Goal: Task Accomplishment & Management: Manage account settings

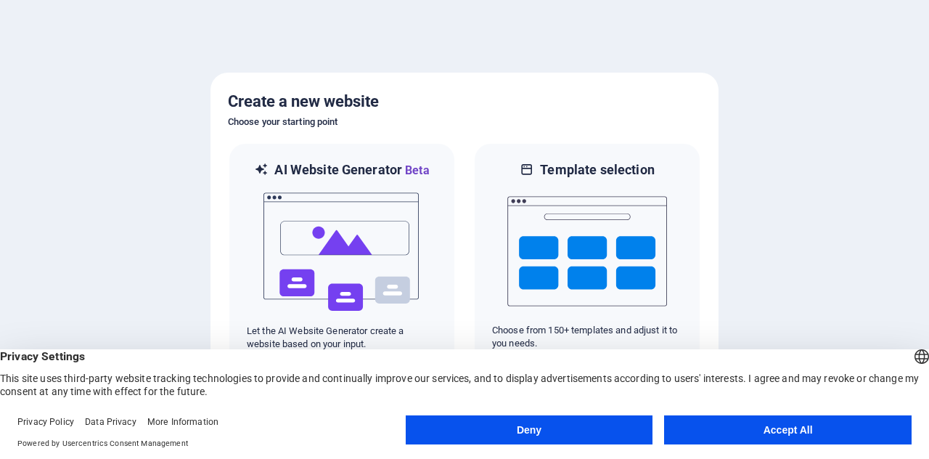
click at [789, 423] on button "Accept All" at bounding box center [788, 429] width 248 height 29
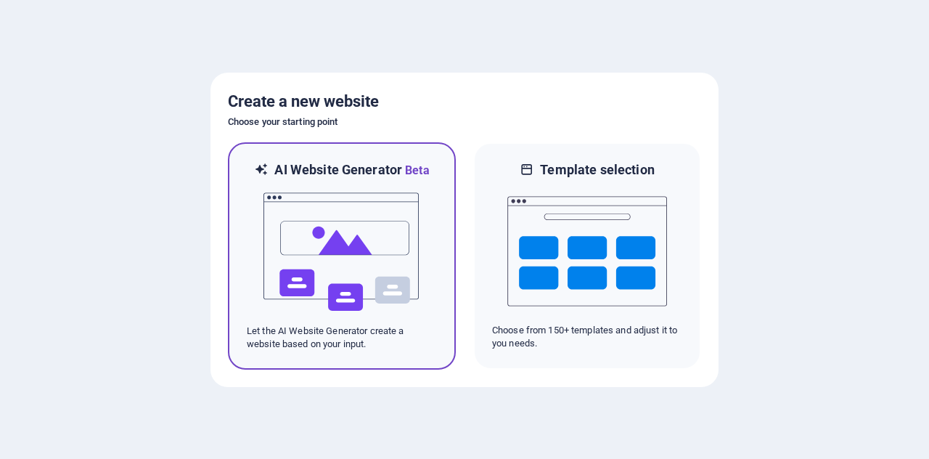
click at [328, 204] on img at bounding box center [342, 251] width 160 height 145
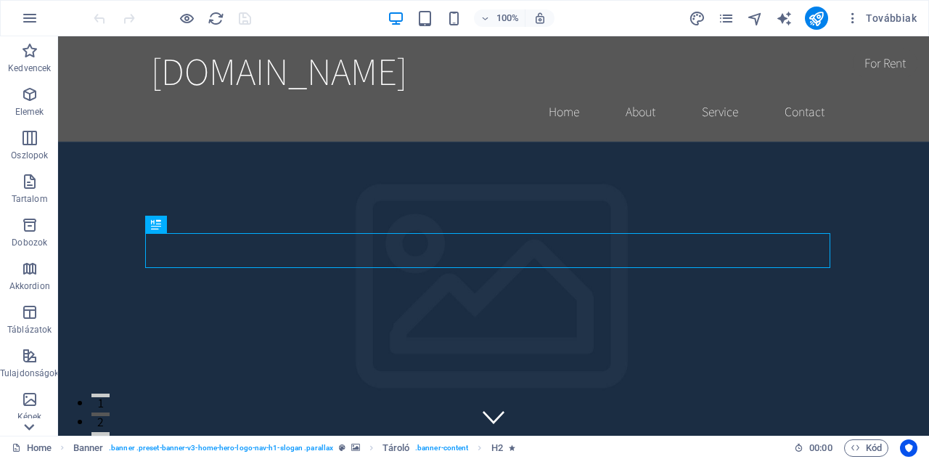
click at [27, 427] on icon at bounding box center [29, 427] width 10 height 7
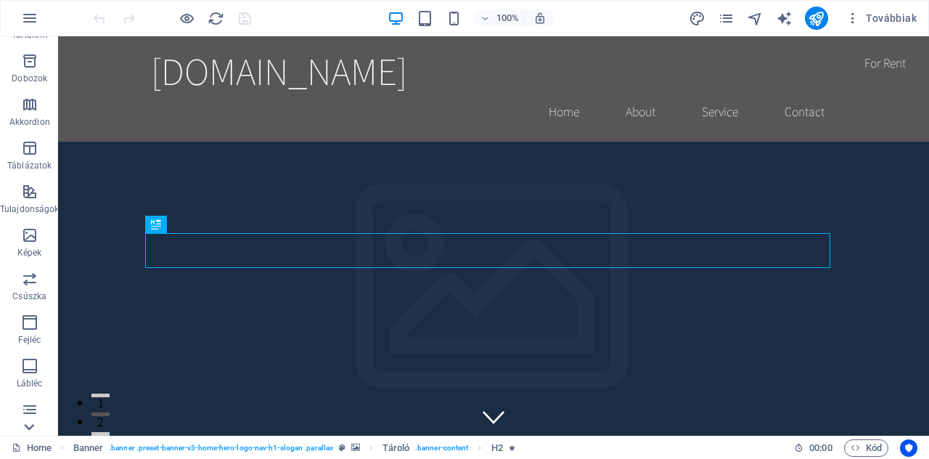
scroll to position [254, 0]
click at [27, 427] on p "Gyűjtemények" at bounding box center [29, 424] width 56 height 12
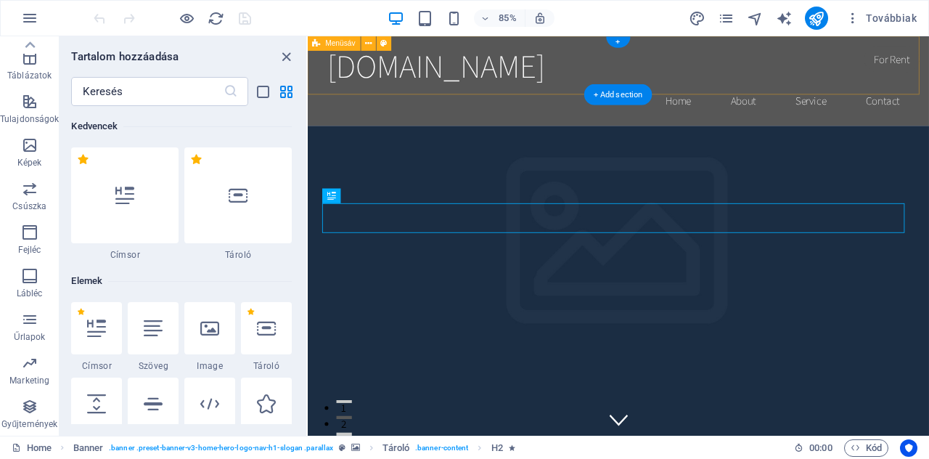
scroll to position [13287, 0]
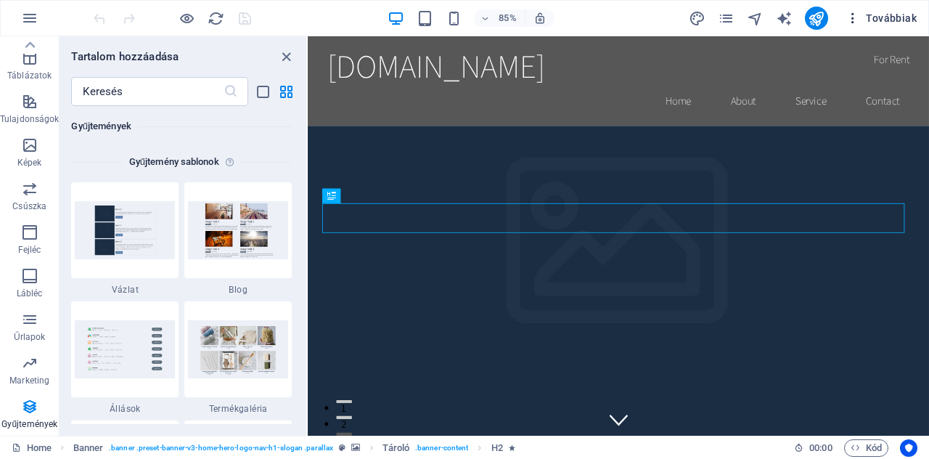
click at [858, 17] on icon "button" at bounding box center [853, 18] width 15 height 15
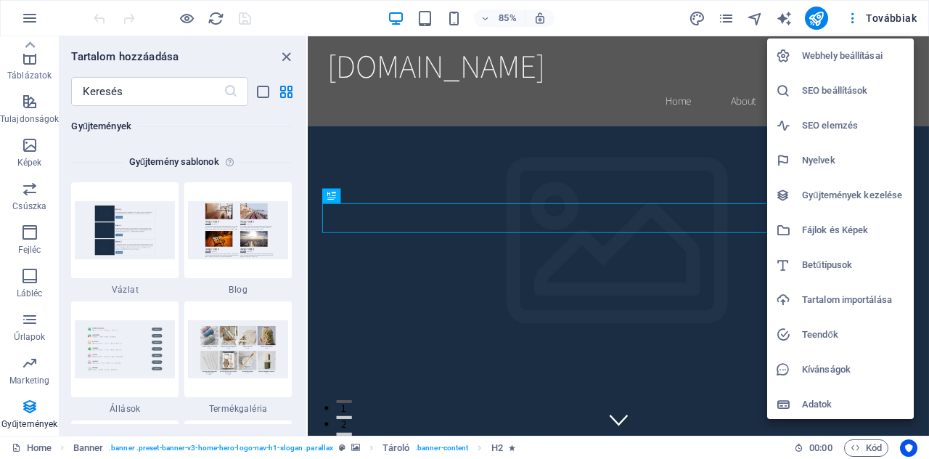
click at [848, 52] on h6 "Webhely beállításai" at bounding box center [853, 55] width 103 height 17
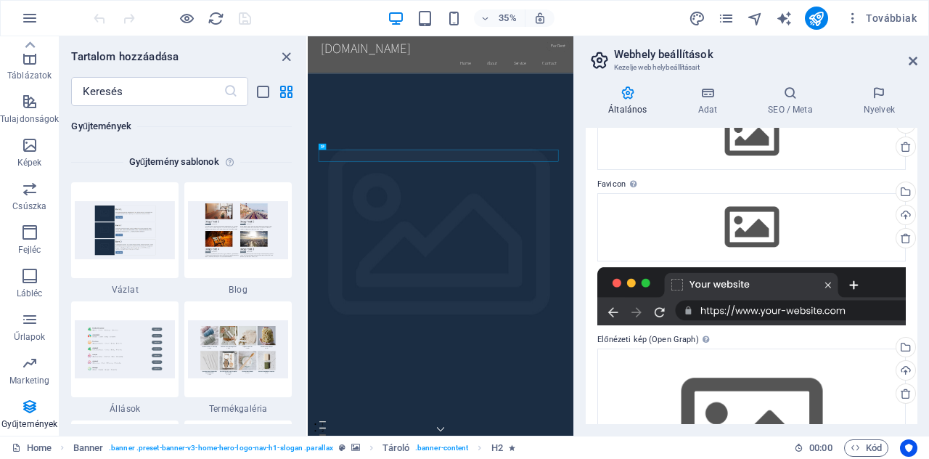
scroll to position [0, 0]
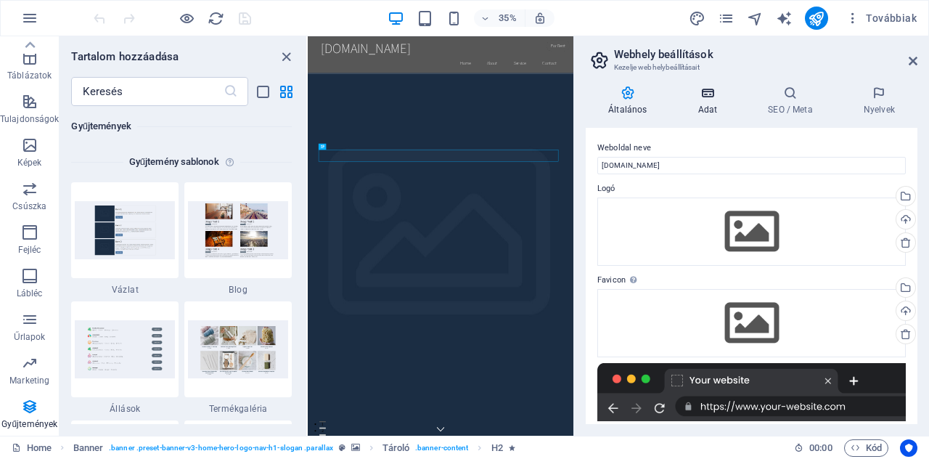
click at [698, 102] on h4 "Adat" at bounding box center [710, 101] width 70 height 30
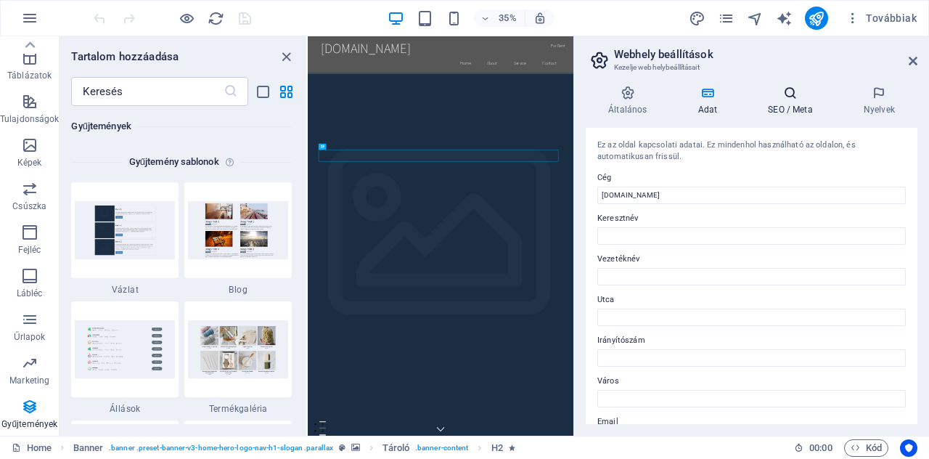
click at [793, 94] on icon at bounding box center [790, 93] width 90 height 15
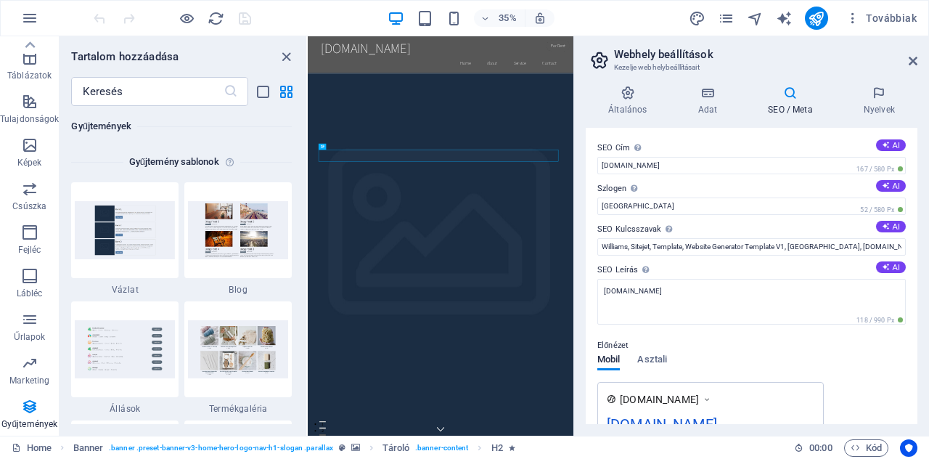
drag, startPoint x: 914, startPoint y: 158, endPoint x: 913, endPoint y: 171, distance: 13.8
click at [913, 171] on div "SEO Cím Az Ön weboldalának címe - legyen valami, ami kitűnik a kereső találatok…" at bounding box center [752, 276] width 332 height 296
click at [878, 16] on span "Továbbiak" at bounding box center [881, 18] width 71 height 15
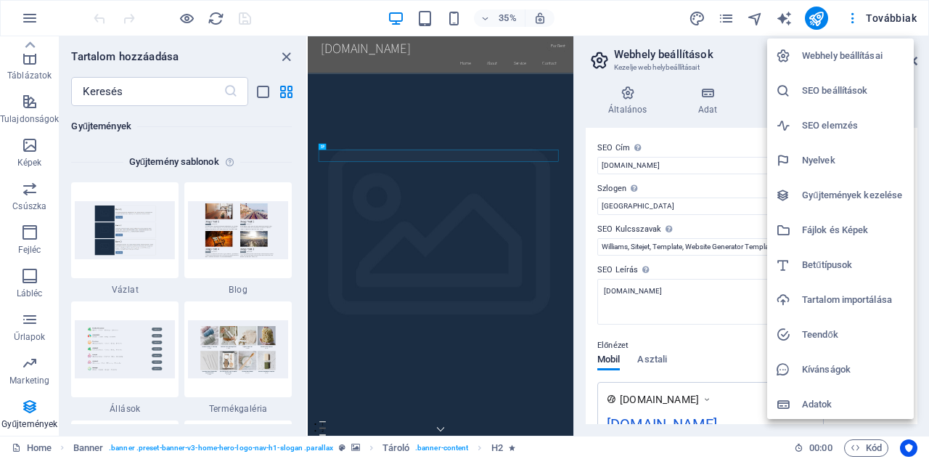
click at [727, 12] on div at bounding box center [464, 229] width 929 height 459
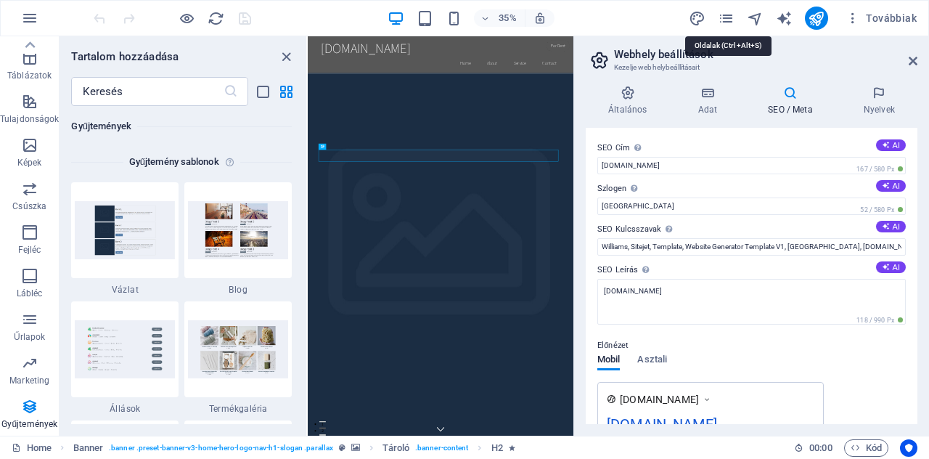
click at [729, 24] on icon "pages" at bounding box center [726, 18] width 17 height 17
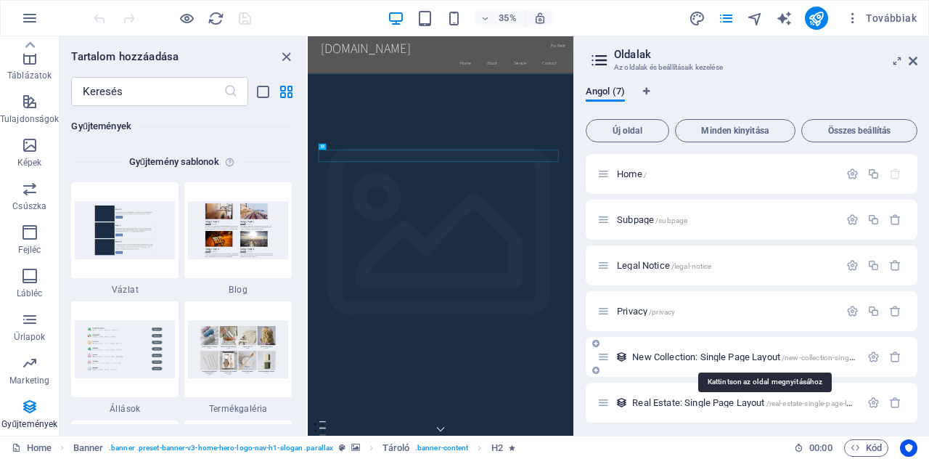
click at [668, 356] on span "New Collection: Single Page Layout /new-collection-single-page-layout" at bounding box center [763, 356] width 263 height 11
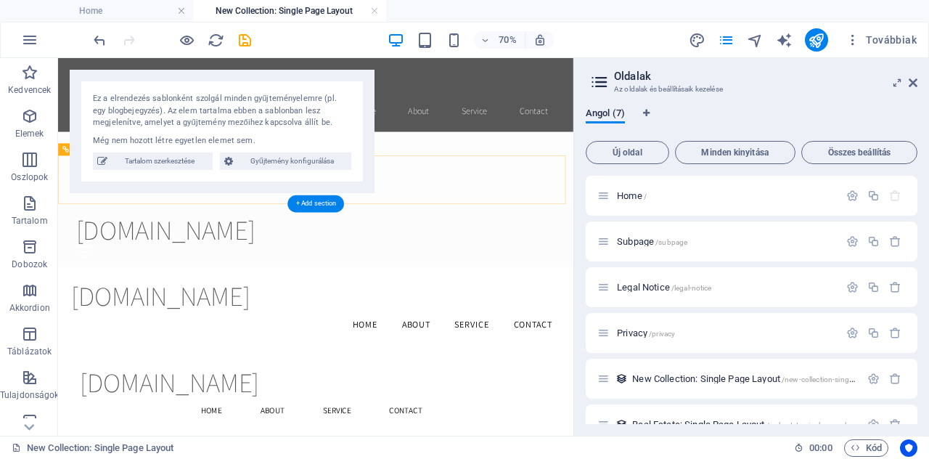
click at [569, 269] on div "reginawebiroda.hu Home About Services Book Online Contact" at bounding box center [426, 312] width 736 height 87
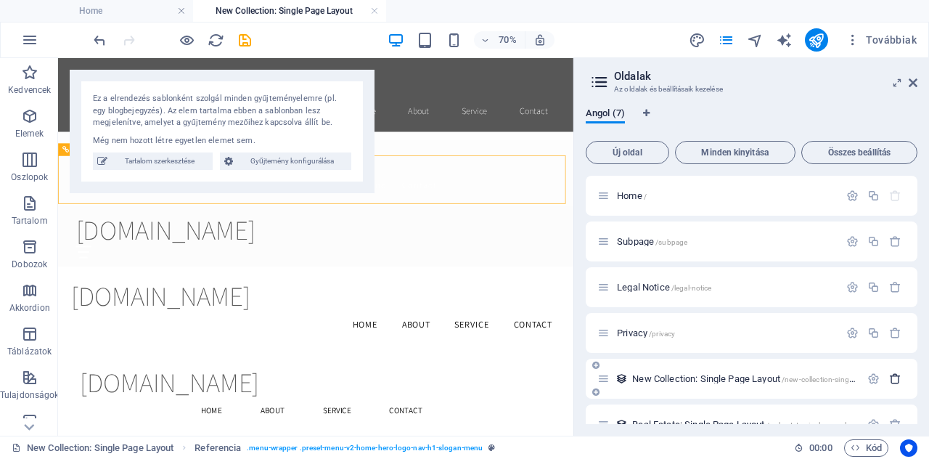
click at [891, 380] on icon "button" at bounding box center [895, 378] width 12 height 12
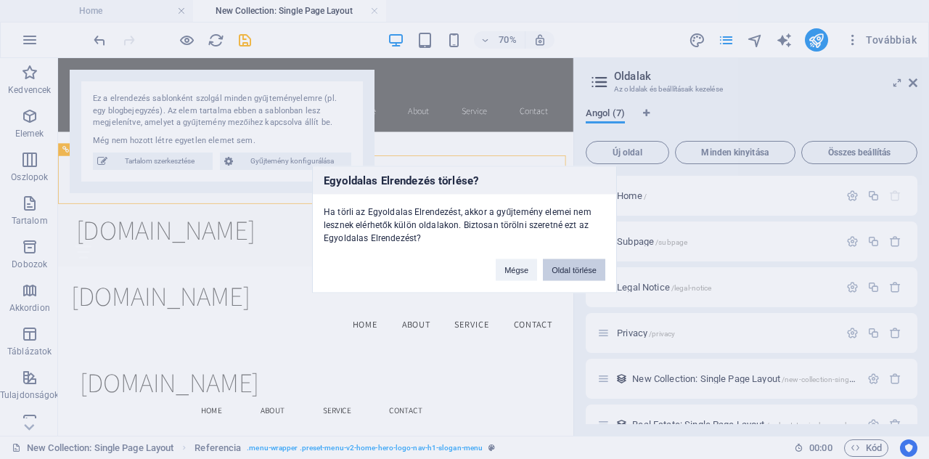
click at [565, 265] on button "Oldal törlése" at bounding box center [574, 270] width 62 height 22
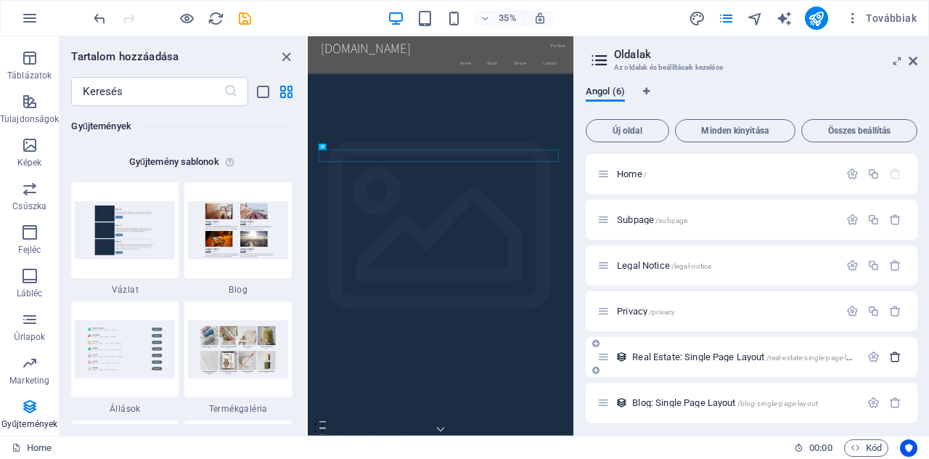
click at [899, 354] on button "button" at bounding box center [895, 357] width 21 height 12
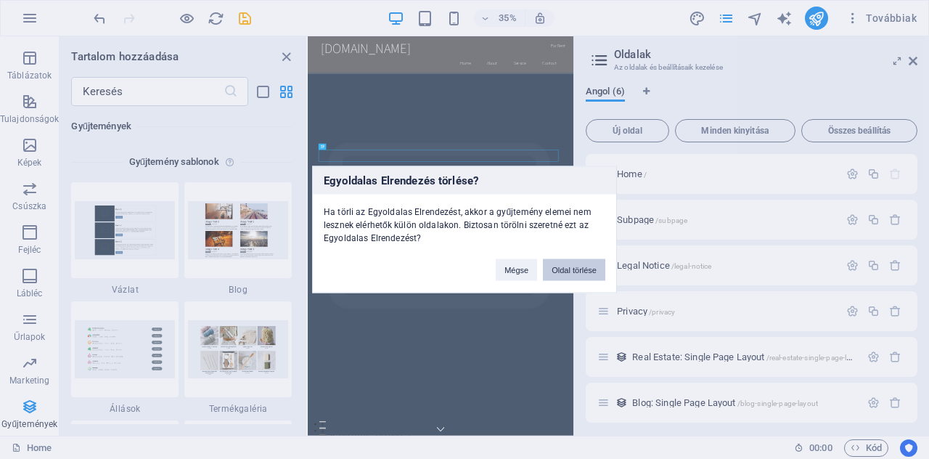
click at [588, 268] on button "Oldal törlése" at bounding box center [574, 270] width 62 height 22
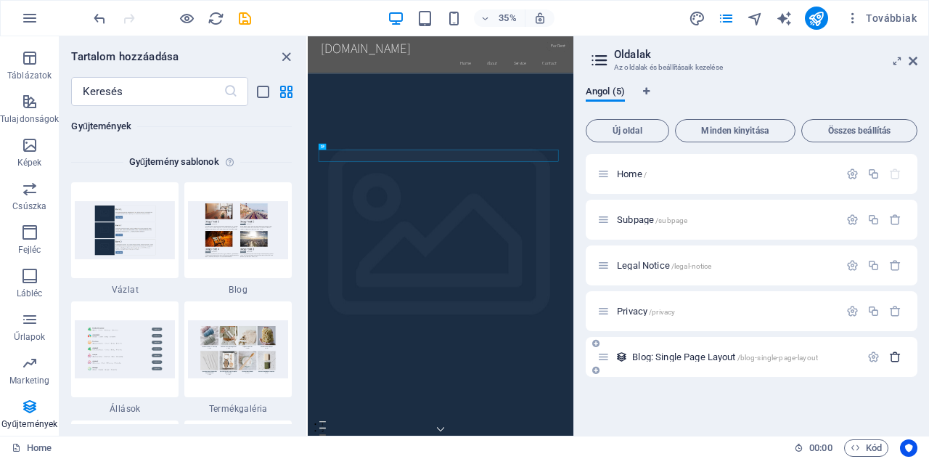
click at [897, 358] on icon "button" at bounding box center [895, 357] width 12 height 12
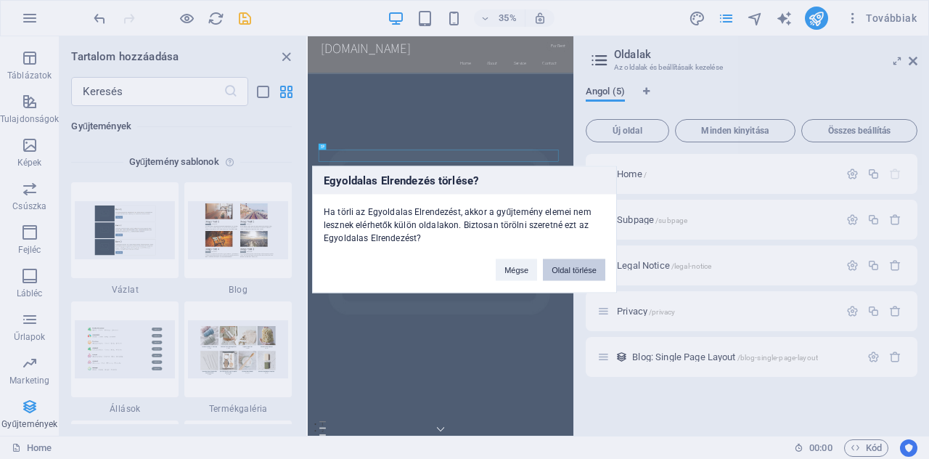
click at [580, 261] on button "Oldal törlése" at bounding box center [574, 270] width 62 height 22
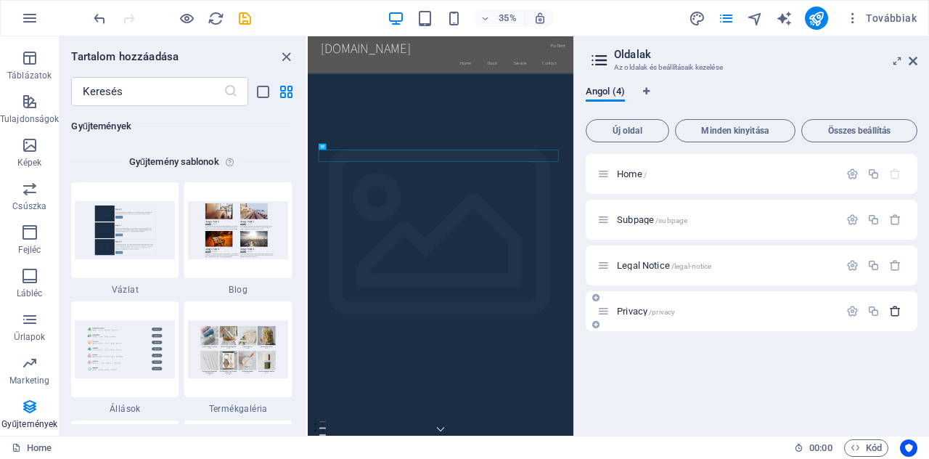
click at [901, 310] on icon "button" at bounding box center [895, 311] width 12 height 12
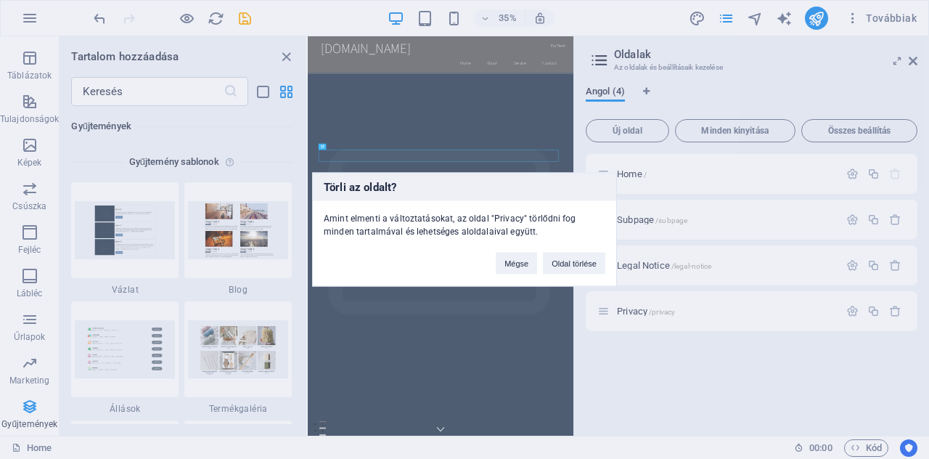
click at [589, 274] on div "Mégse Oldal törlése" at bounding box center [550, 256] width 131 height 37
click at [579, 261] on button "Oldal törlése" at bounding box center [574, 264] width 62 height 22
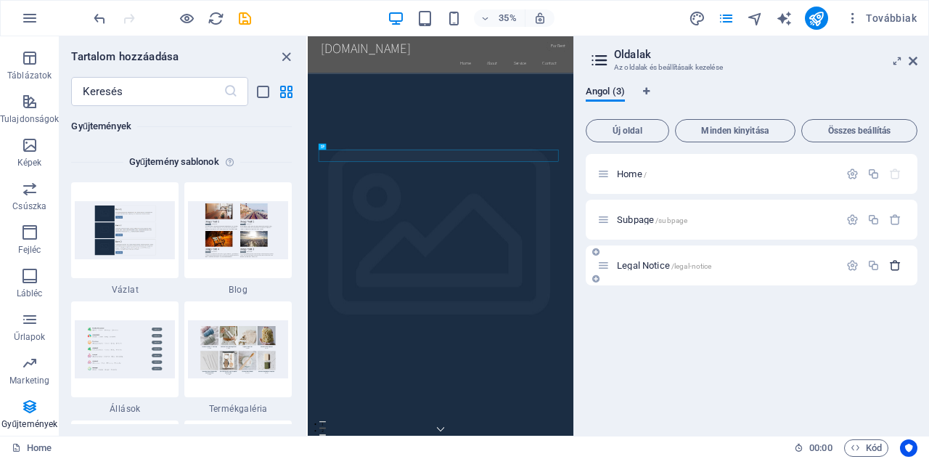
click at [897, 263] on icon "button" at bounding box center [895, 265] width 12 height 12
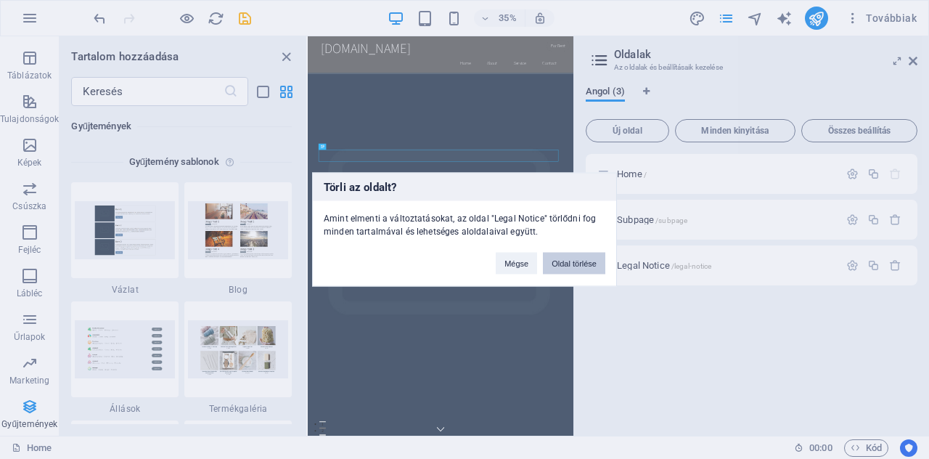
click at [578, 262] on button "Oldal törlése" at bounding box center [574, 264] width 62 height 22
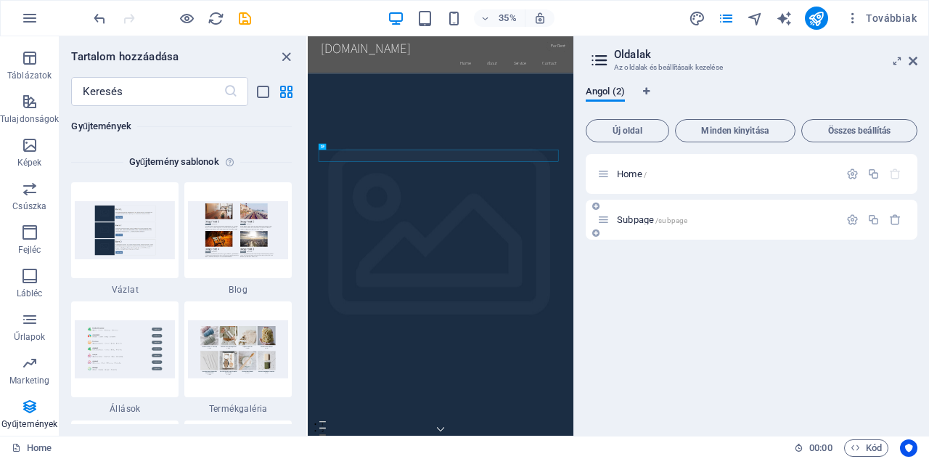
click at [636, 214] on div "Subpage /subpage" at bounding box center [718, 219] width 242 height 17
click at [27, 20] on icon "button" at bounding box center [29, 17] width 17 height 17
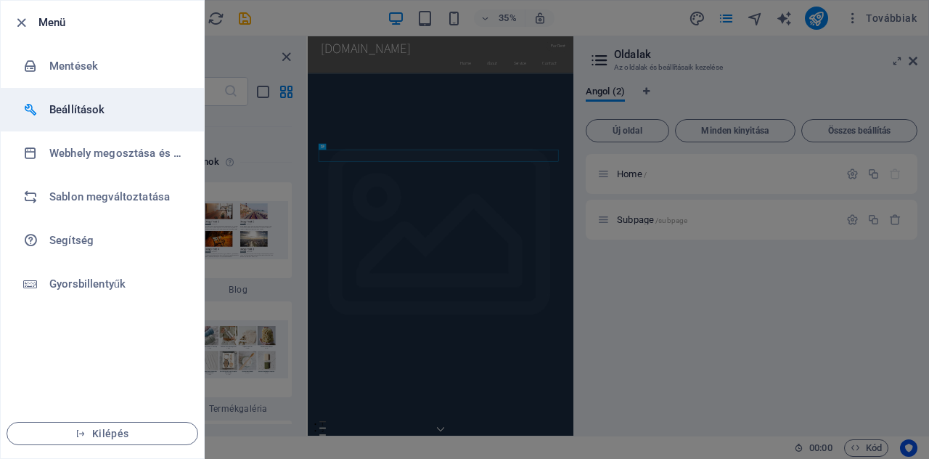
click at [70, 110] on h6 "Beállítások" at bounding box center [116, 109] width 134 height 17
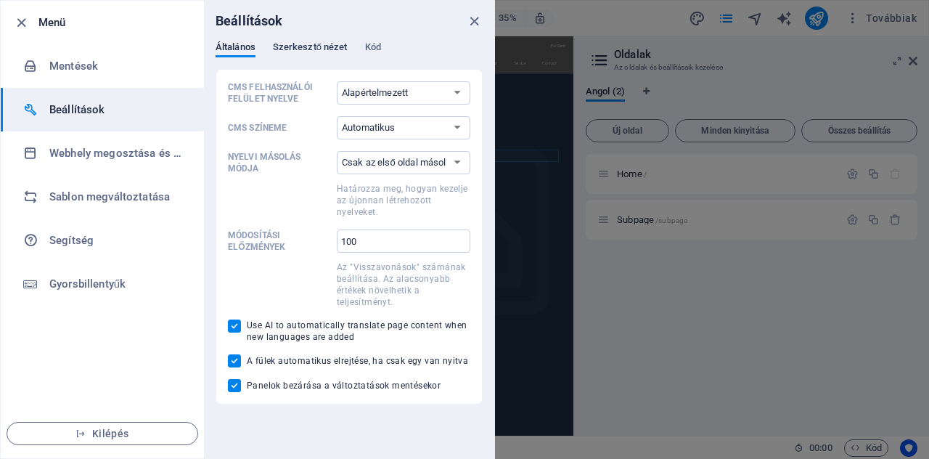
click at [308, 50] on span "Szerkesztő nézet" at bounding box center [310, 48] width 75 height 20
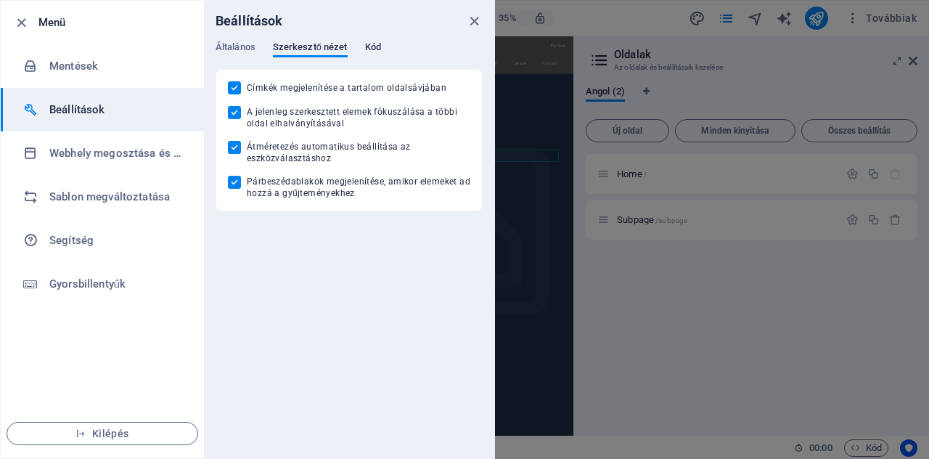
click at [373, 48] on span "Kód" at bounding box center [373, 48] width 16 height 20
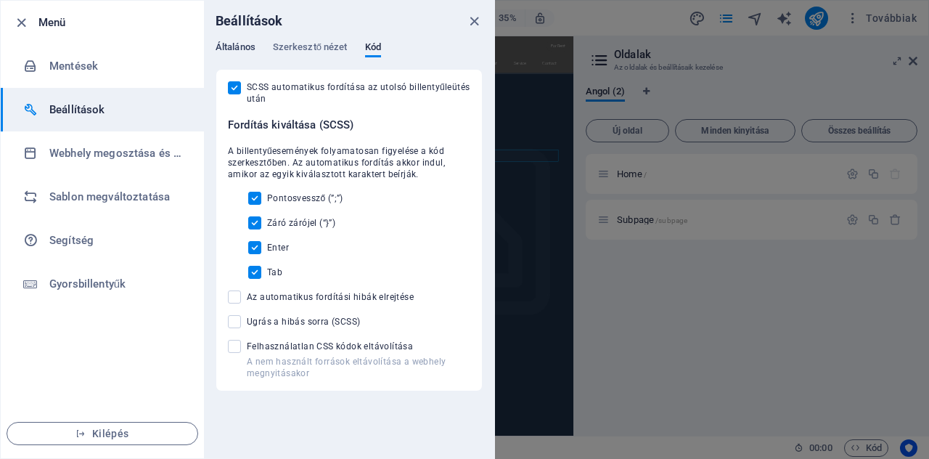
click at [229, 43] on span "Általános" at bounding box center [236, 48] width 40 height 20
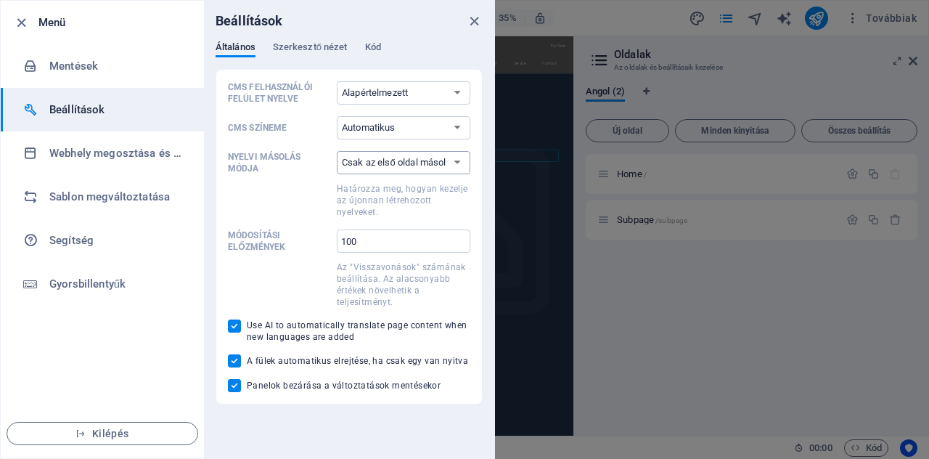
click at [375, 168] on select "Csak az első oldal másolása Az összes oldal másolása" at bounding box center [404, 162] width 134 height 23
click at [370, 128] on select "Automatikus Sötét Világos" at bounding box center [404, 127] width 134 height 23
click at [369, 96] on select "Alapértelmezett Deutsch English Español Français Magyar Italiano Nederlands Pol…" at bounding box center [404, 92] width 134 height 23
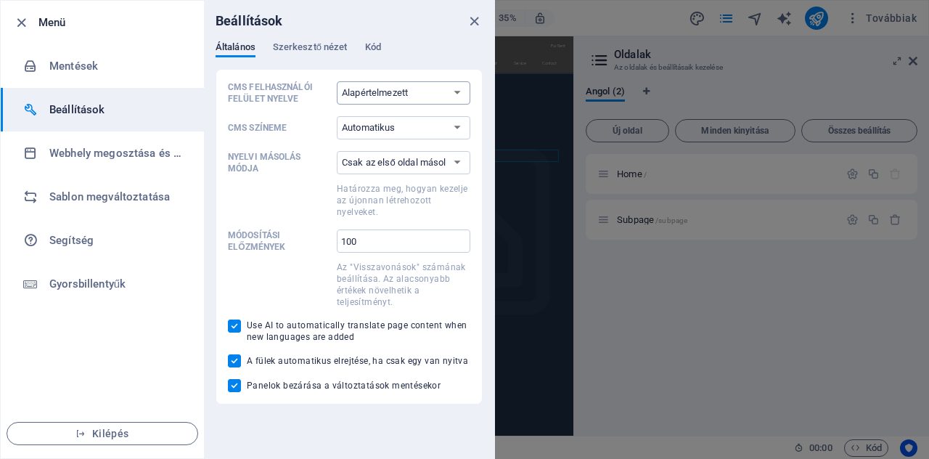
select select "hu"
click at [337, 81] on select "Alapértelmezett Deutsch English Español Français Magyar Italiano Nederlands Pol…" at bounding box center [404, 92] width 134 height 23
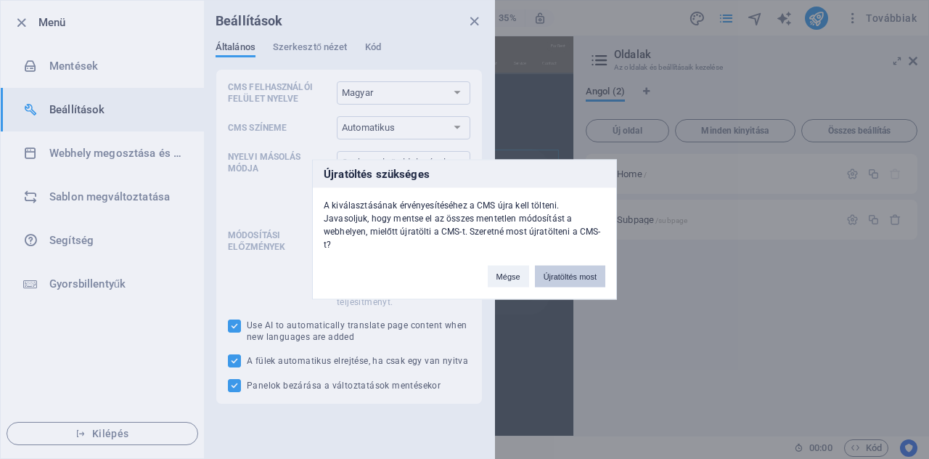
click at [570, 269] on button "Újratöltés most" at bounding box center [570, 277] width 70 height 22
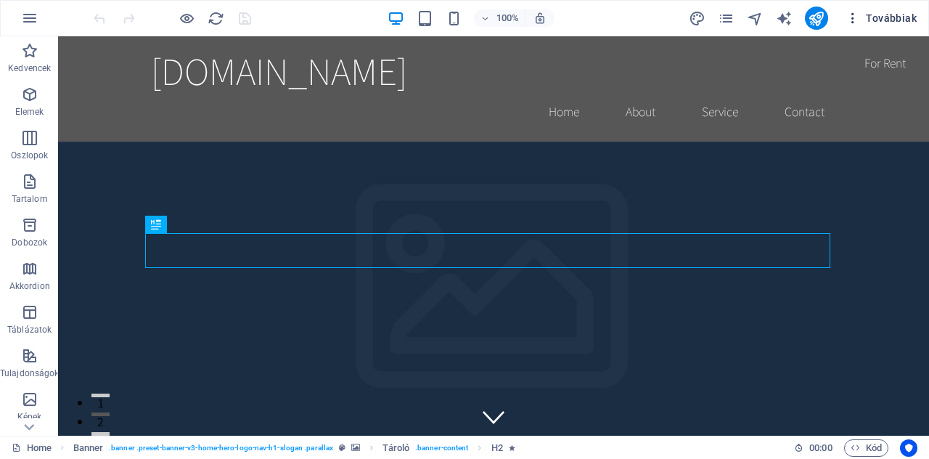
click at [854, 19] on icon "button" at bounding box center [853, 18] width 15 height 15
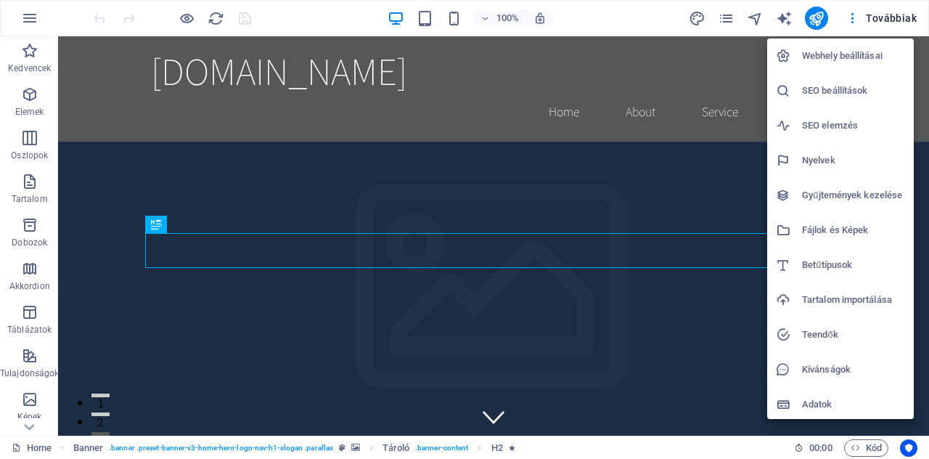
click at [816, 401] on h6 "Adatok" at bounding box center [853, 404] width 103 height 17
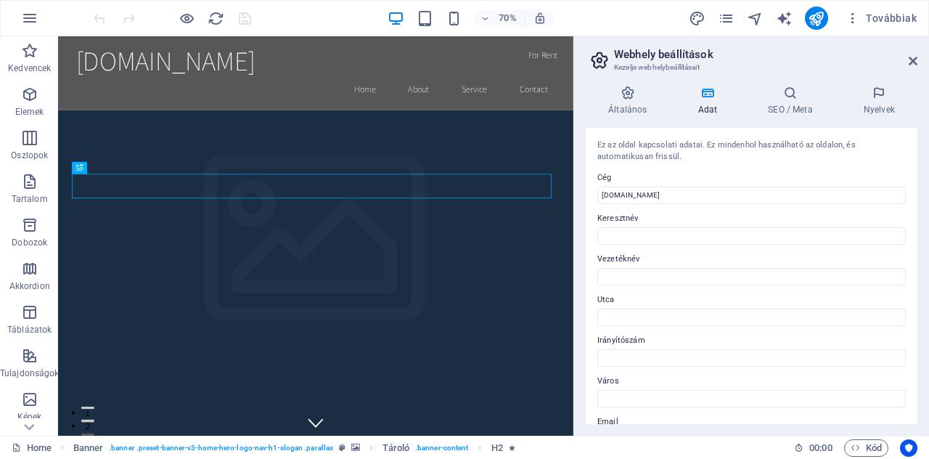
drag, startPoint x: 914, startPoint y: 168, endPoint x: 917, endPoint y: 317, distance: 149.5
click at [917, 317] on div "Ez az oldal kapcsolati adatai. Ez mindenhol használható az oldalon, és automati…" at bounding box center [752, 276] width 332 height 296
click at [614, 91] on icon at bounding box center [627, 93] width 83 height 15
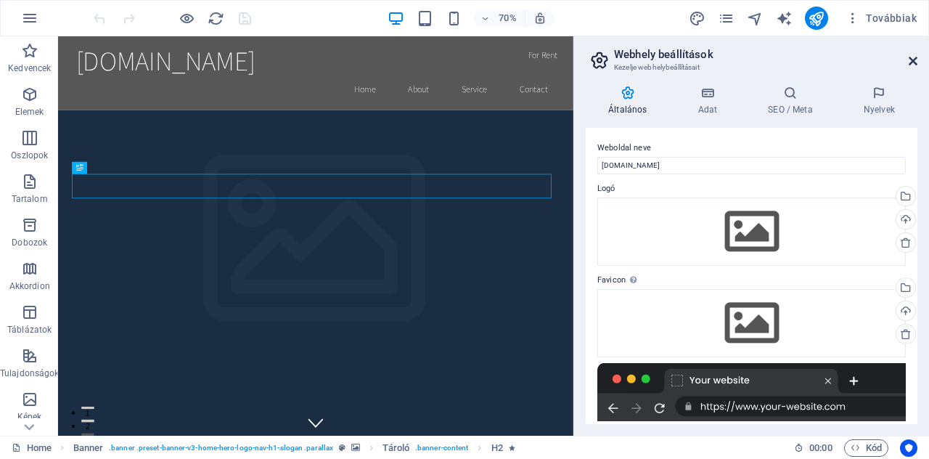
drag, startPoint x: 910, startPoint y: 62, endPoint x: 796, endPoint y: 7, distance: 126.6
click at [910, 62] on icon at bounding box center [913, 61] width 9 height 12
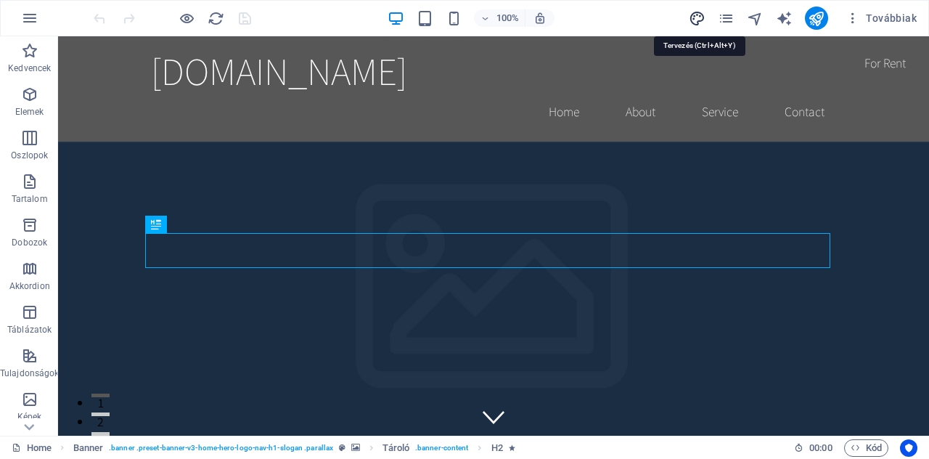
click at [701, 17] on icon "design" at bounding box center [697, 18] width 17 height 17
select select "rem"
select select "200"
select select "px"
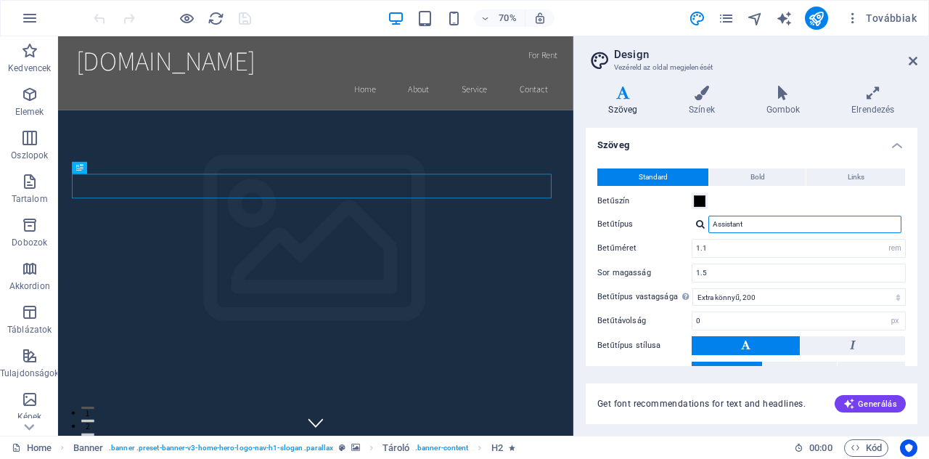
click at [728, 228] on input "Assistant" at bounding box center [804, 224] width 193 height 17
click at [30, 427] on icon at bounding box center [29, 427] width 10 height 7
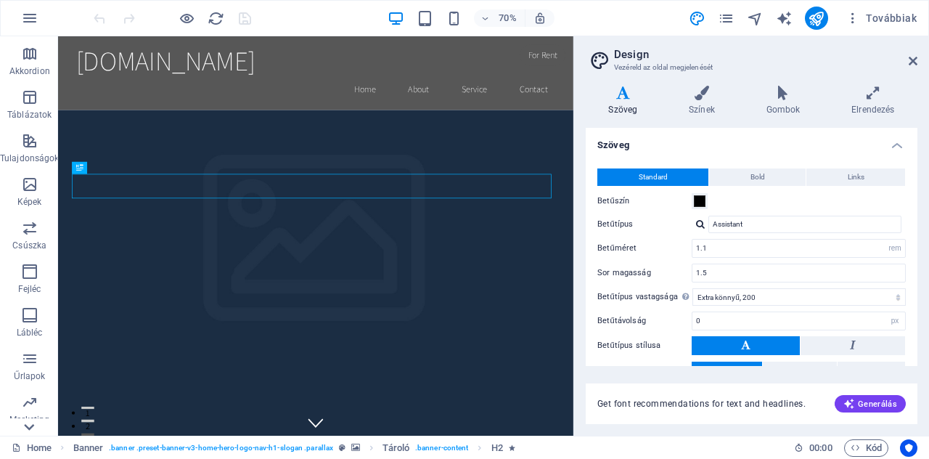
click at [30, 427] on icon at bounding box center [29, 427] width 10 height 7
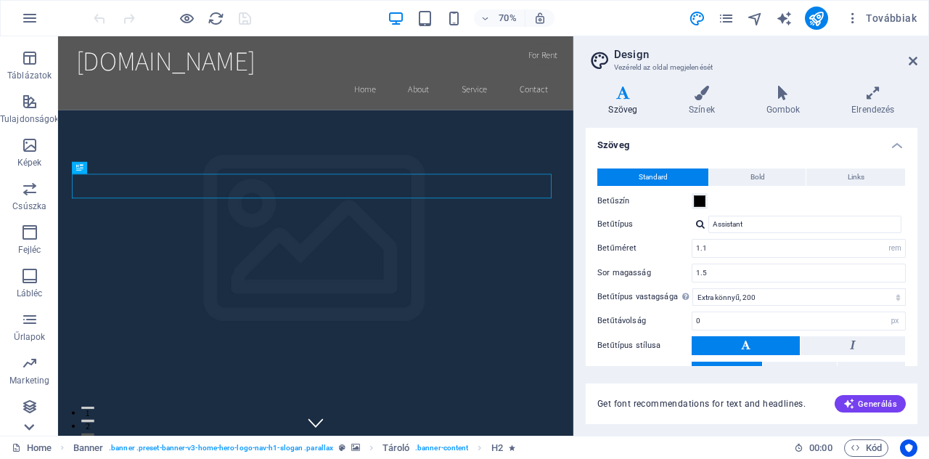
click at [30, 427] on div "Kedvencek Elemek Oszlopok Tartalom Dobozok Akkordion Táblázatok Tulajdonságok K…" at bounding box center [29, 235] width 58 height 399
click at [30, 427] on p "Gyűjtemények" at bounding box center [29, 424] width 56 height 12
drag, startPoint x: 30, startPoint y: 427, endPoint x: 39, endPoint y: 144, distance: 282.5
click at [20, 240] on div "Kedvencek Elemek Oszlopok Tartalom Dobozok Akkordion Táblázatok Tulajdonságok K…" at bounding box center [29, 108] width 58 height 653
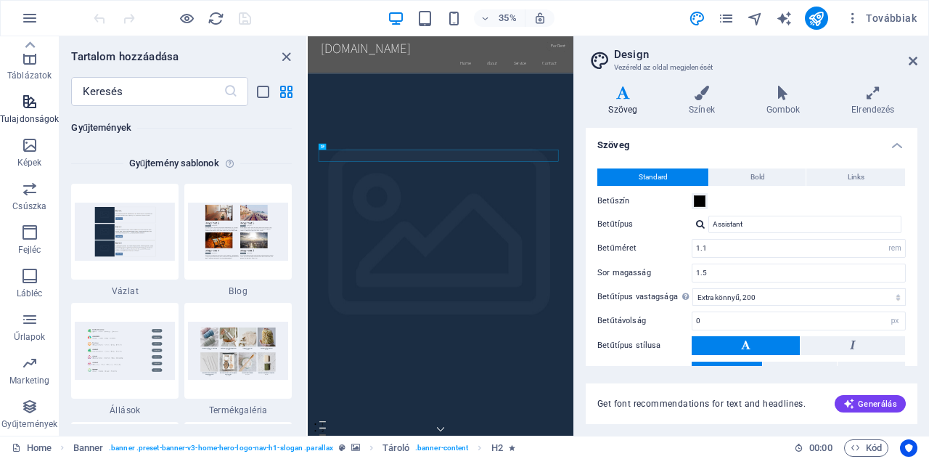
scroll to position [13287, 0]
click at [31, 99] on icon "button" at bounding box center [29, 101] width 17 height 17
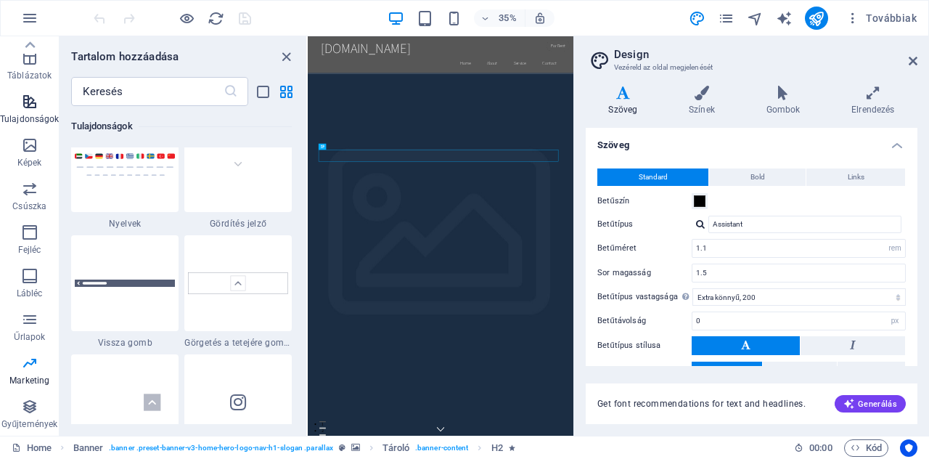
scroll to position [5658, 0]
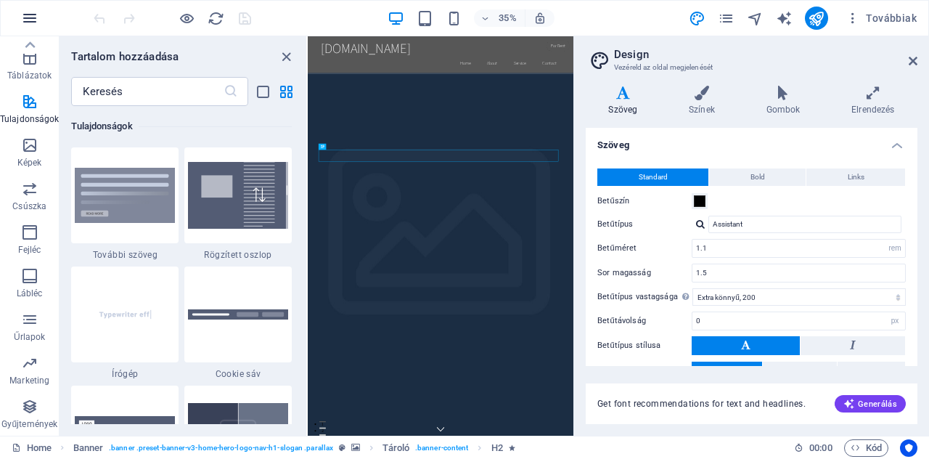
click at [30, 17] on icon "button" at bounding box center [29, 17] width 17 height 17
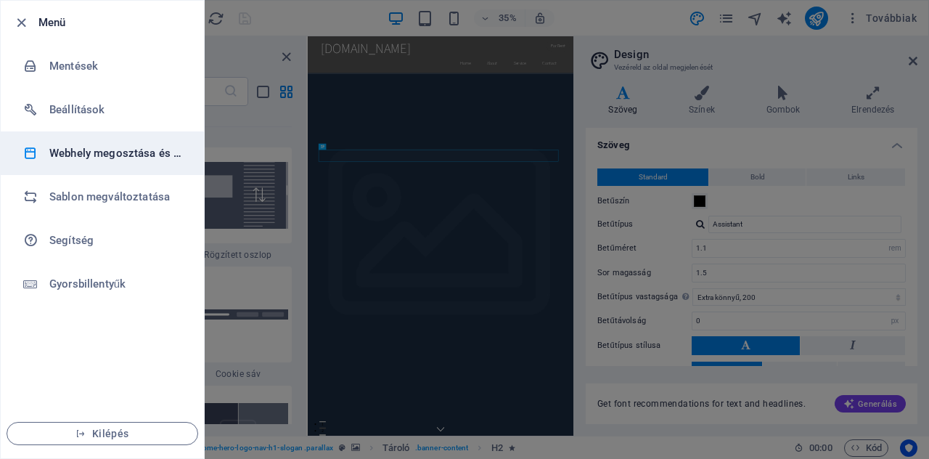
click at [65, 152] on h6 "Webhely megosztása és másolása" at bounding box center [116, 152] width 134 height 17
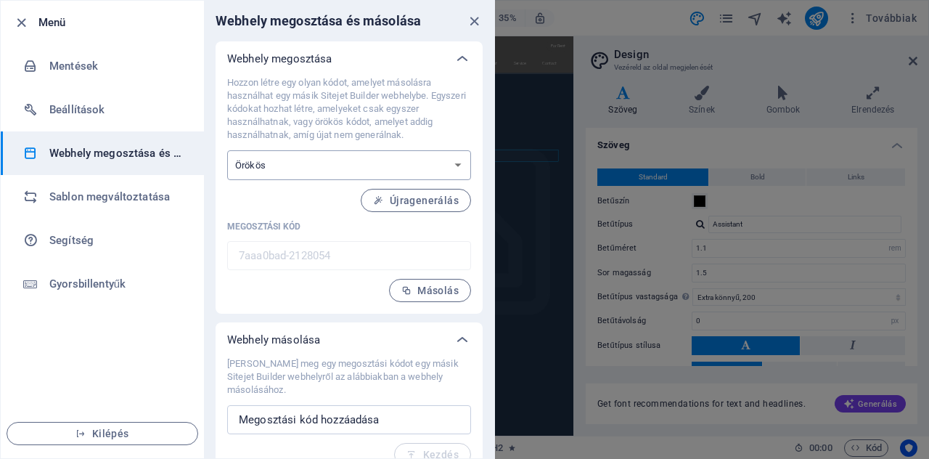
click at [254, 157] on select "Egyszeri Örökös" at bounding box center [349, 165] width 244 height 30
select select "onetime"
click at [227, 150] on select "Egyszeri Örökös" at bounding box center [349, 165] width 244 height 30
click at [258, 170] on select "Egyszeri Örökös" at bounding box center [349, 165] width 244 height 30
select select "perpetual"
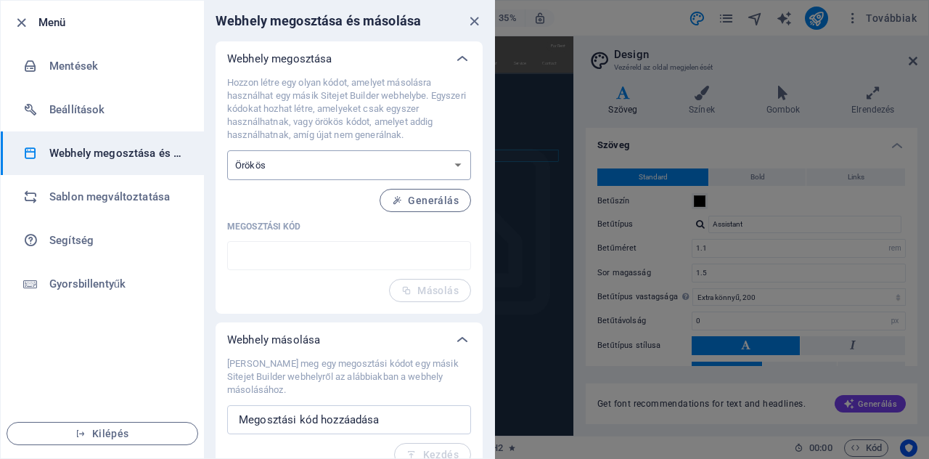
click at [227, 150] on select "Egyszeri Örökös" at bounding box center [349, 165] width 244 height 30
type input "7aaa0bad-2128054"
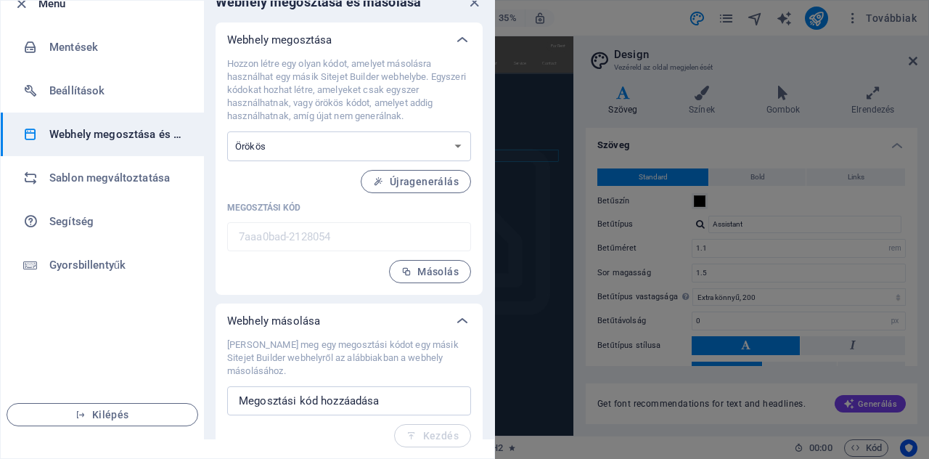
scroll to position [19, 0]
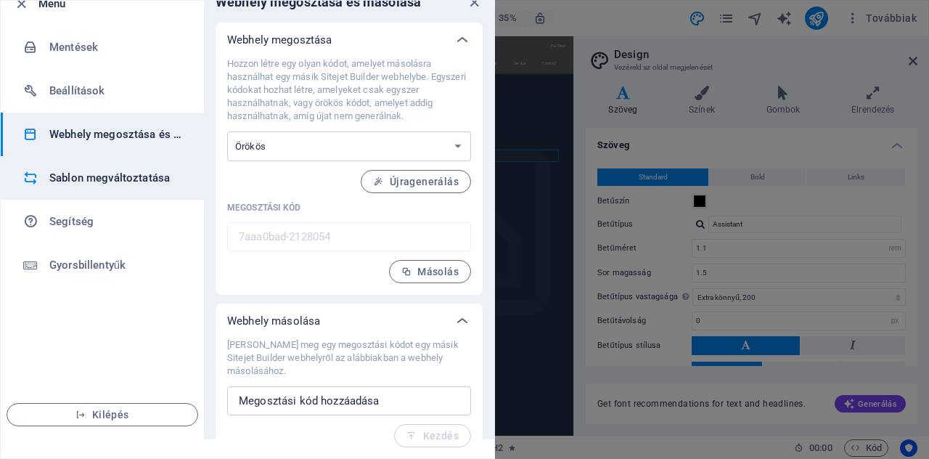
click at [62, 185] on h6 "Sablon megváltoztatása" at bounding box center [116, 177] width 134 height 17
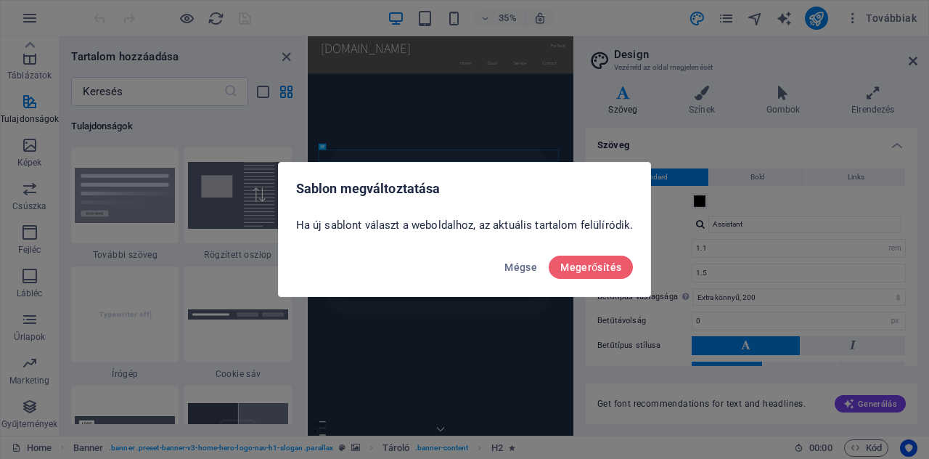
scroll to position [0, 0]
click at [569, 261] on span "Megerősítés" at bounding box center [590, 267] width 61 height 12
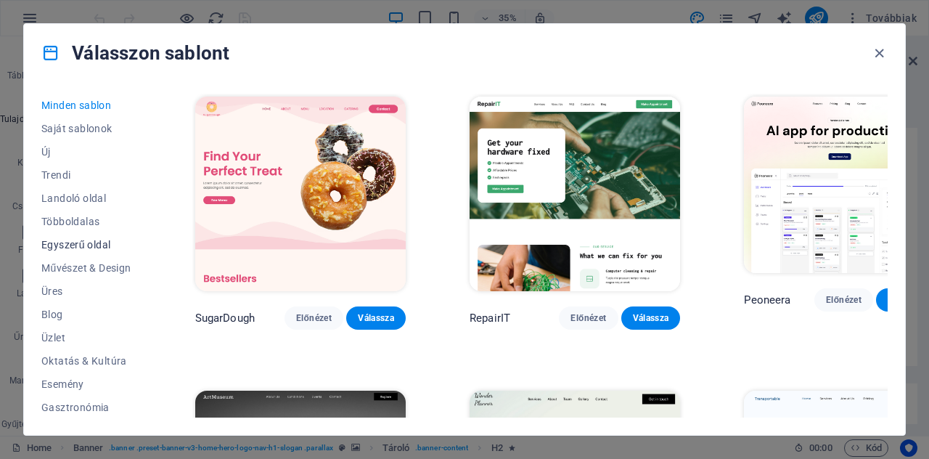
click at [52, 242] on span "Egyszerű oldal" at bounding box center [86, 245] width 90 height 12
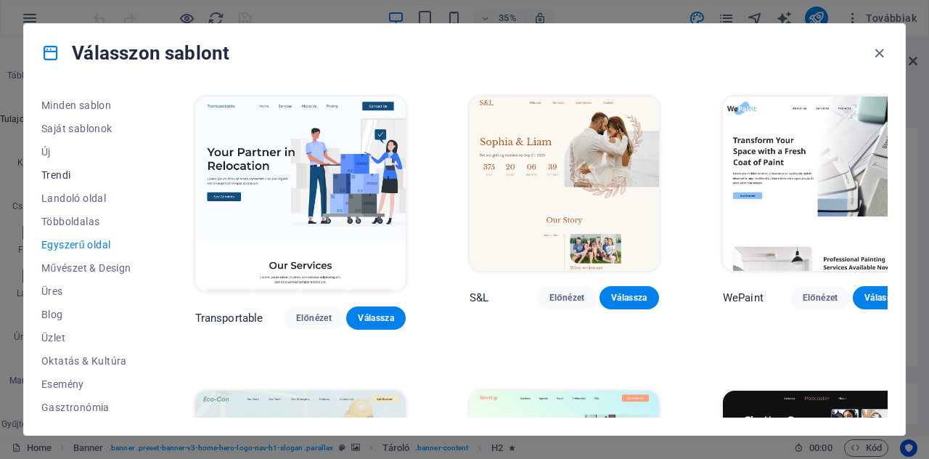
click at [62, 175] on span "Trendi" at bounding box center [86, 175] width 90 height 12
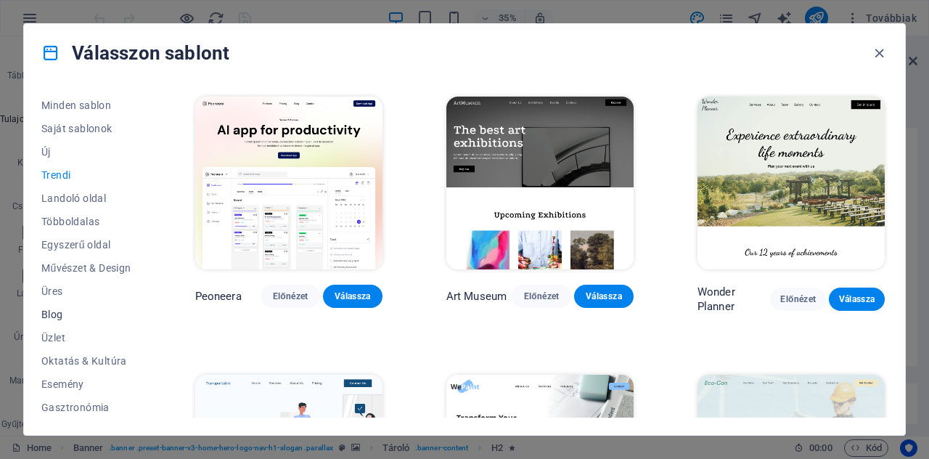
click at [50, 313] on span "Blog" at bounding box center [86, 314] width 90 height 12
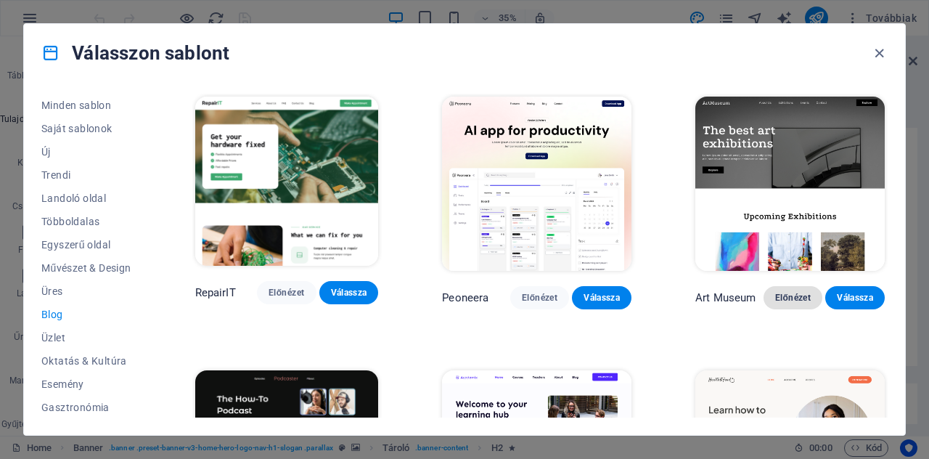
click at [777, 293] on span "Előnézet" at bounding box center [793, 298] width 36 height 12
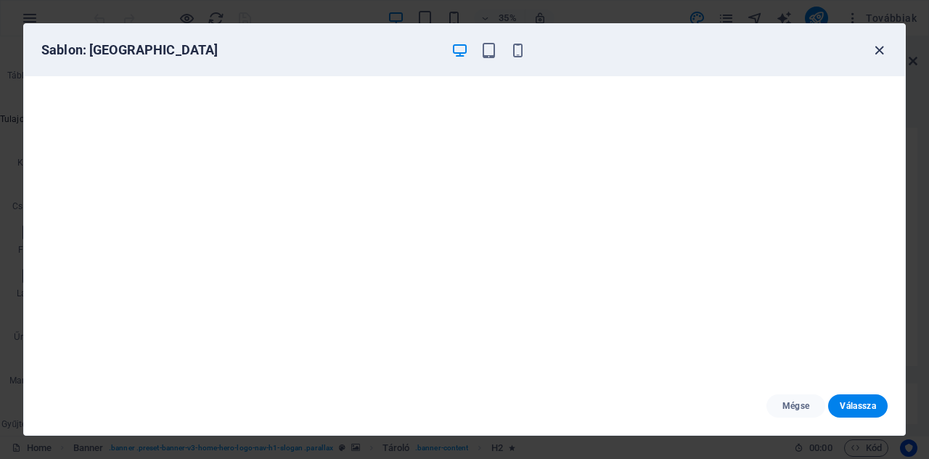
click at [884, 54] on icon "button" at bounding box center [879, 50] width 17 height 17
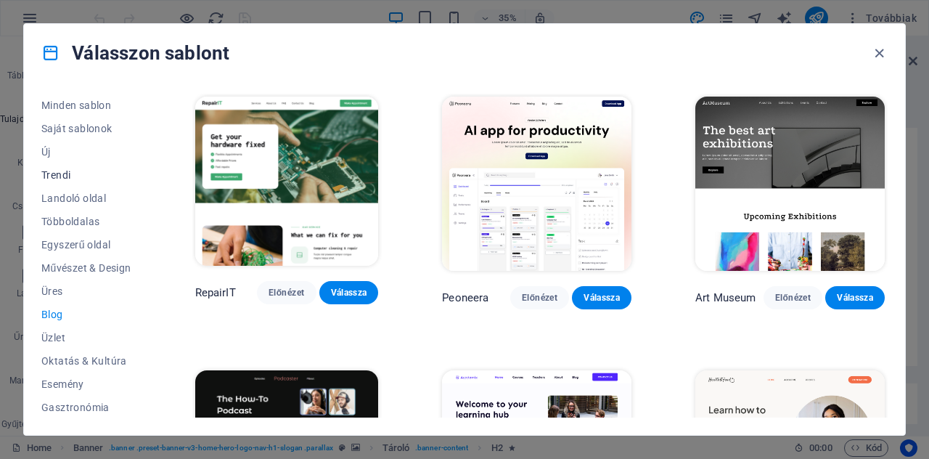
click at [55, 179] on span "Trendi" at bounding box center [86, 175] width 90 height 12
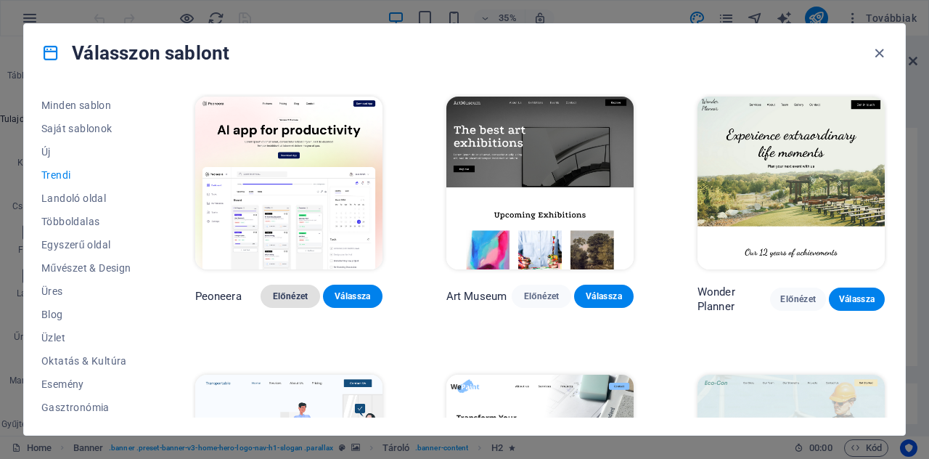
click at [293, 295] on span "Előnézet" at bounding box center [290, 296] width 36 height 12
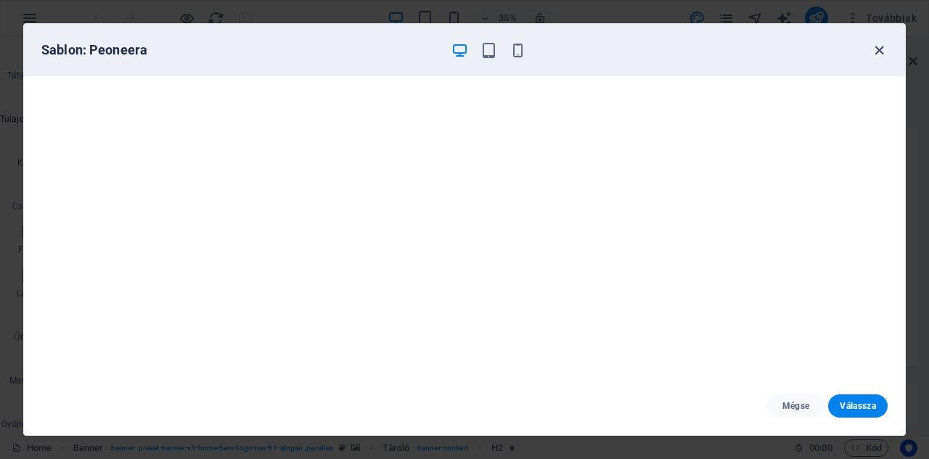
click at [878, 50] on icon "button" at bounding box center [879, 50] width 17 height 17
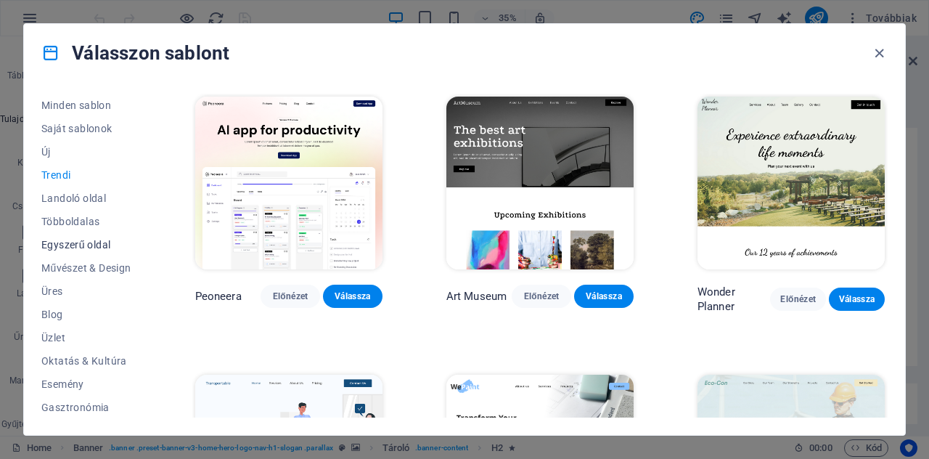
click at [54, 239] on span "Egyszerű oldal" at bounding box center [86, 245] width 90 height 12
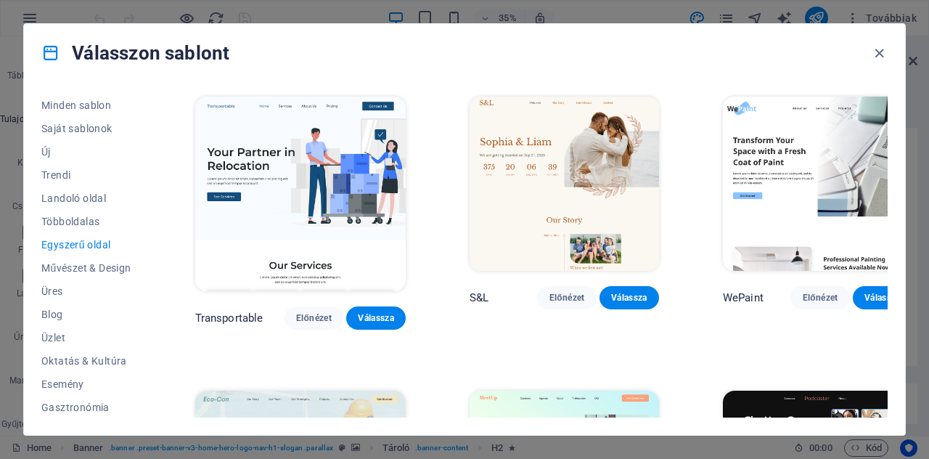
drag, startPoint x: 888, startPoint y: 104, endPoint x: 888, endPoint y: 130, distance: 26.1
click at [888, 130] on div "Minden sablon Saját sablonok Új Trendi Landoló oldal Többoldalas Egyszerű oldal…" at bounding box center [464, 258] width 881 height 353
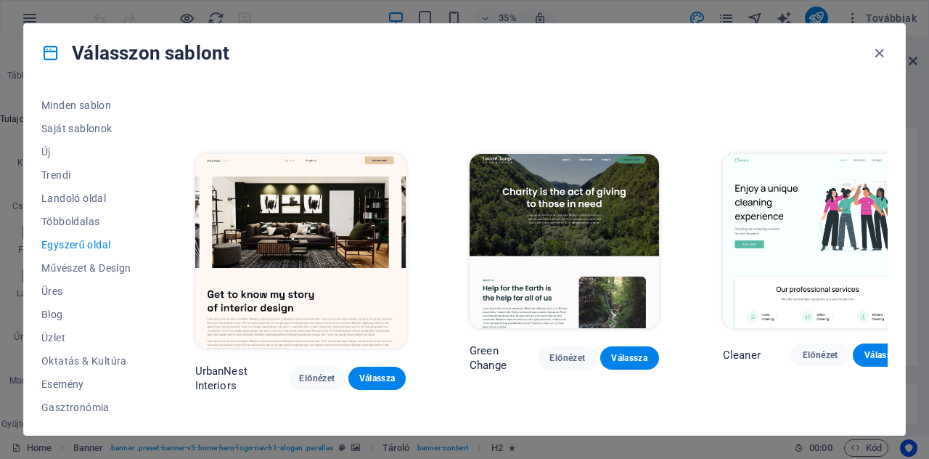
scroll to position [540, 0]
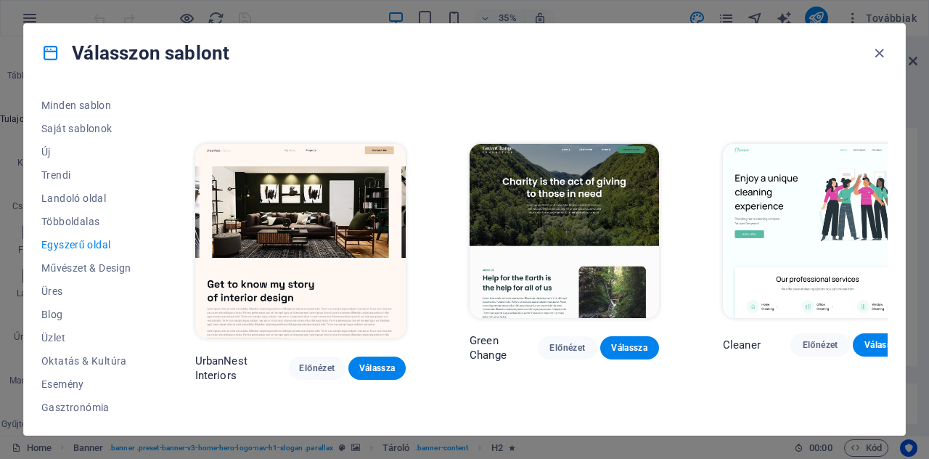
click at [806, 158] on img at bounding box center [817, 231] width 189 height 174
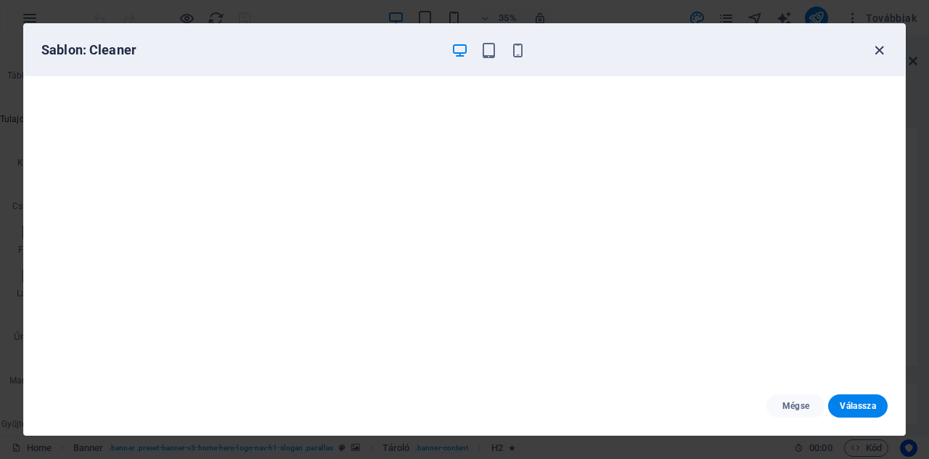
click at [883, 55] on icon "button" at bounding box center [879, 50] width 17 height 17
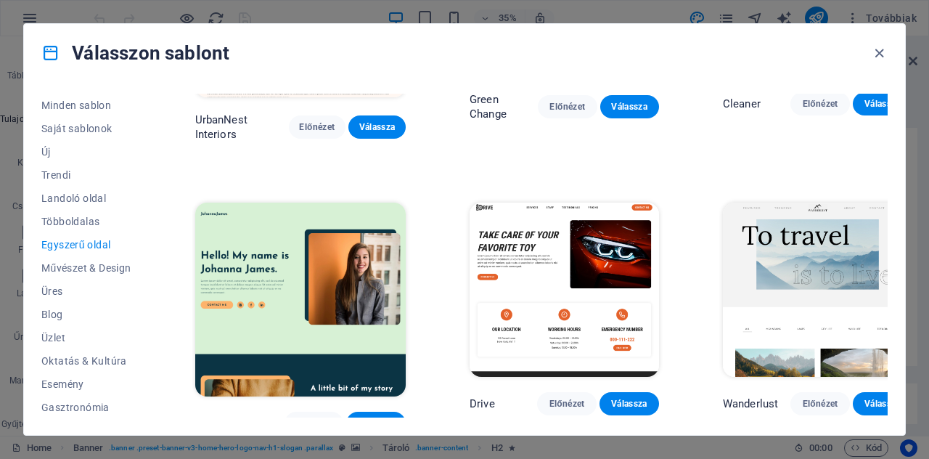
scroll to position [810, 0]
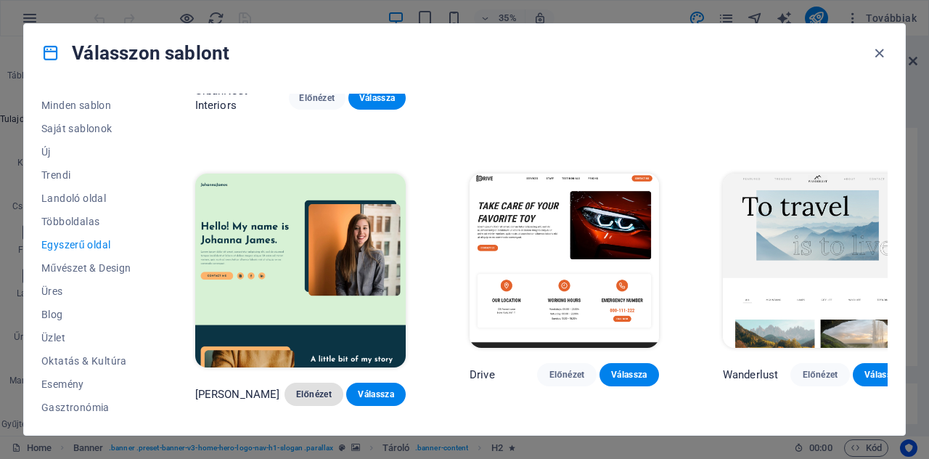
click at [309, 388] on span "Előnézet" at bounding box center [314, 394] width 36 height 12
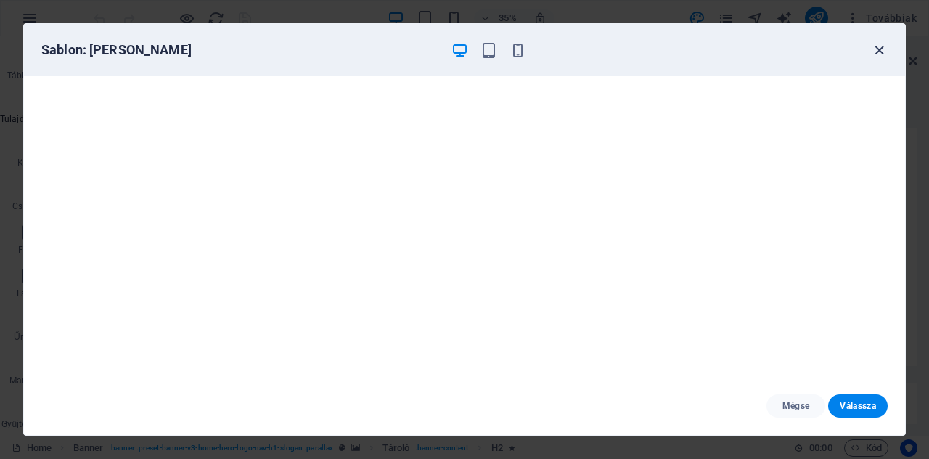
click at [880, 44] on icon "button" at bounding box center [879, 50] width 17 height 17
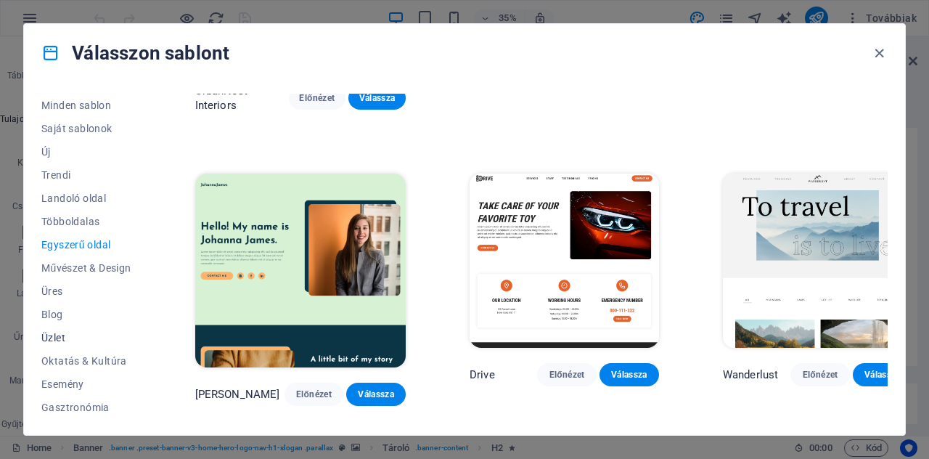
click at [45, 340] on span "Üzlet" at bounding box center [86, 338] width 90 height 12
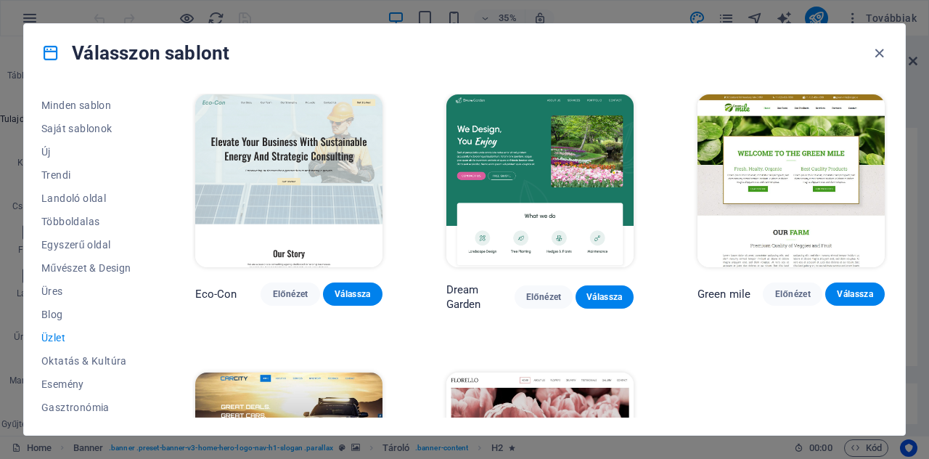
scroll to position [0, 0]
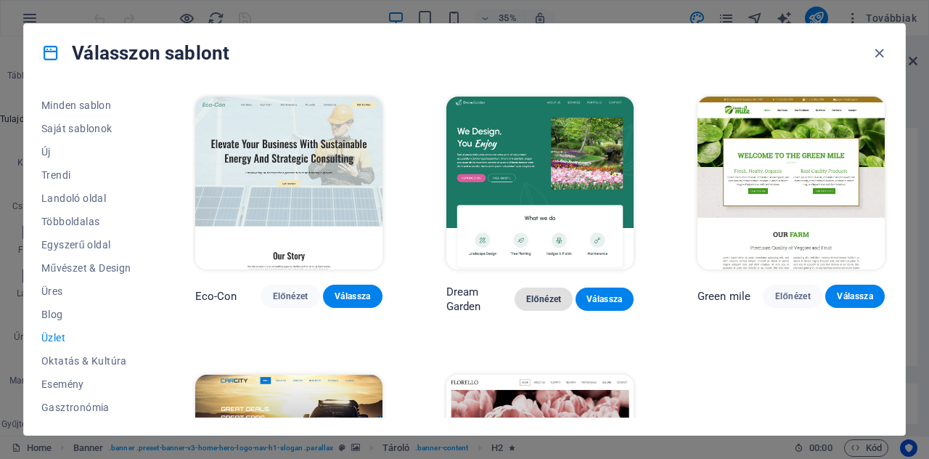
click at [550, 297] on span "Előnézet" at bounding box center [543, 299] width 35 height 12
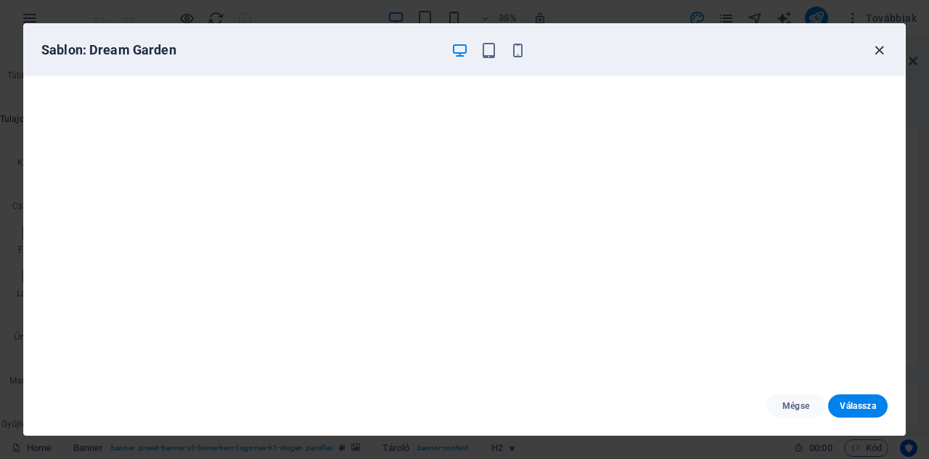
click at [879, 47] on icon "button" at bounding box center [879, 50] width 17 height 17
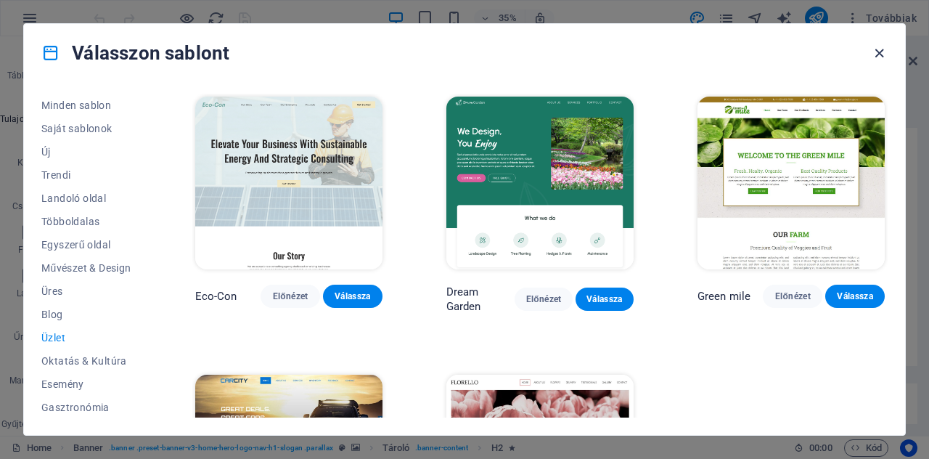
click at [876, 53] on icon "button" at bounding box center [879, 53] width 17 height 17
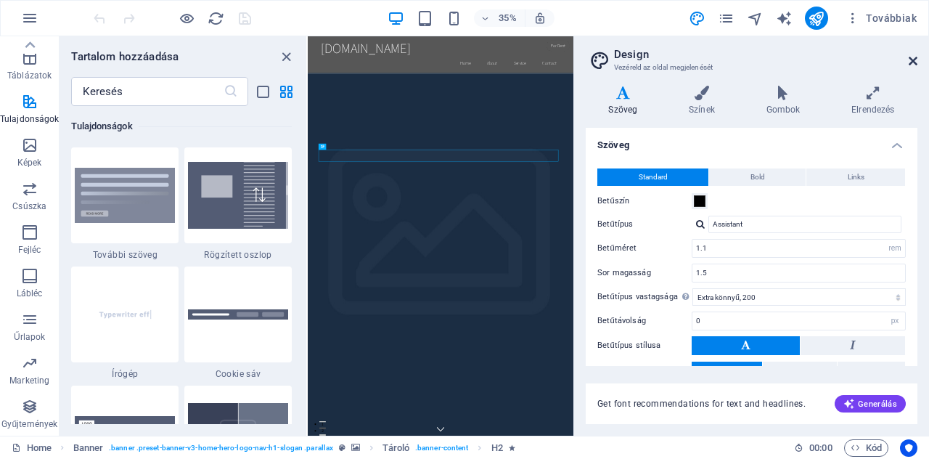
click at [915, 61] on header "Design Vezéreld az oldal megjelenését" at bounding box center [753, 55] width 329 height 38
click at [915, 61] on icon at bounding box center [913, 61] width 9 height 12
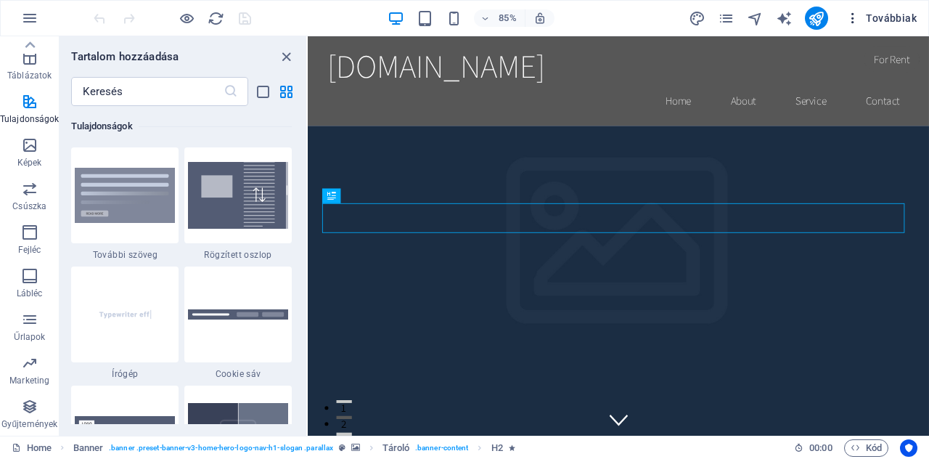
click at [886, 15] on span "Továbbiak" at bounding box center [881, 18] width 71 height 15
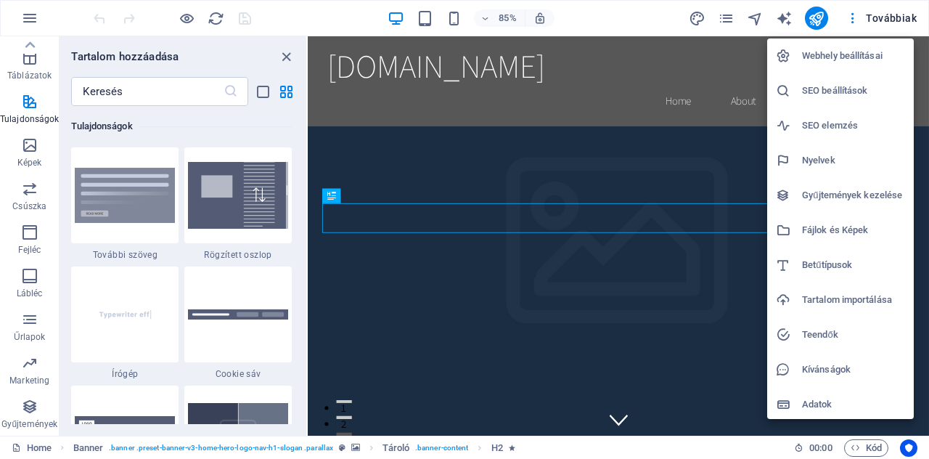
click at [820, 406] on h6 "Adatok" at bounding box center [853, 404] width 103 height 17
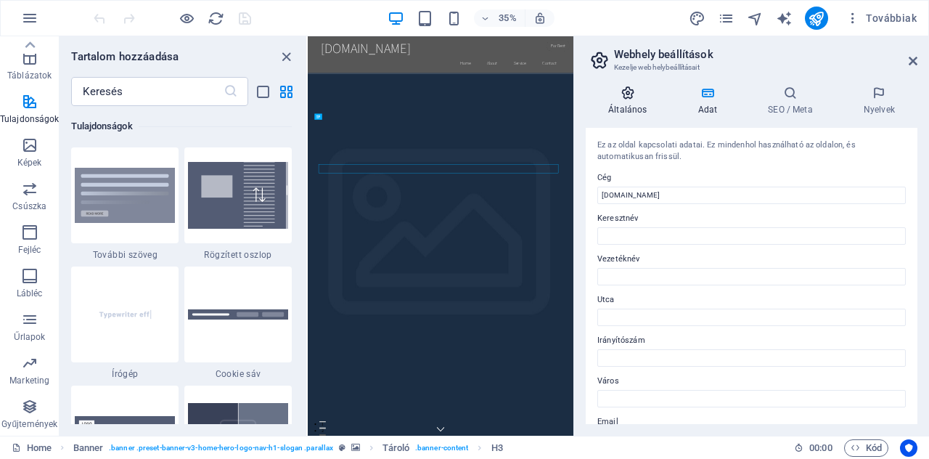
click at [629, 102] on h4 "Általános" at bounding box center [630, 101] width 89 height 30
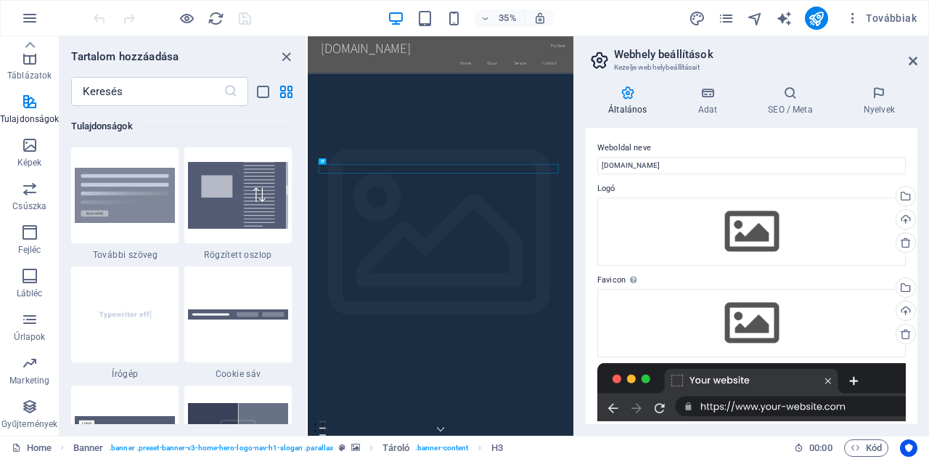
scroll to position [198, 0]
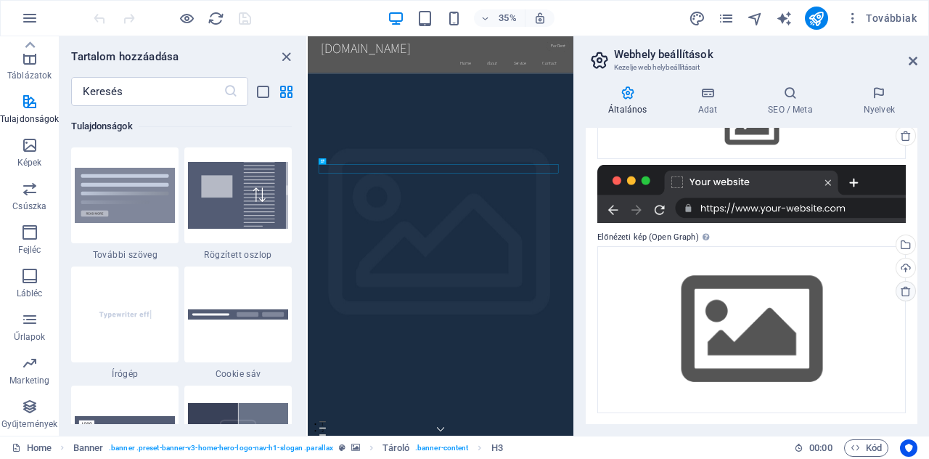
click at [903, 290] on icon at bounding box center [906, 291] width 12 height 12
click at [914, 55] on icon at bounding box center [913, 61] width 9 height 12
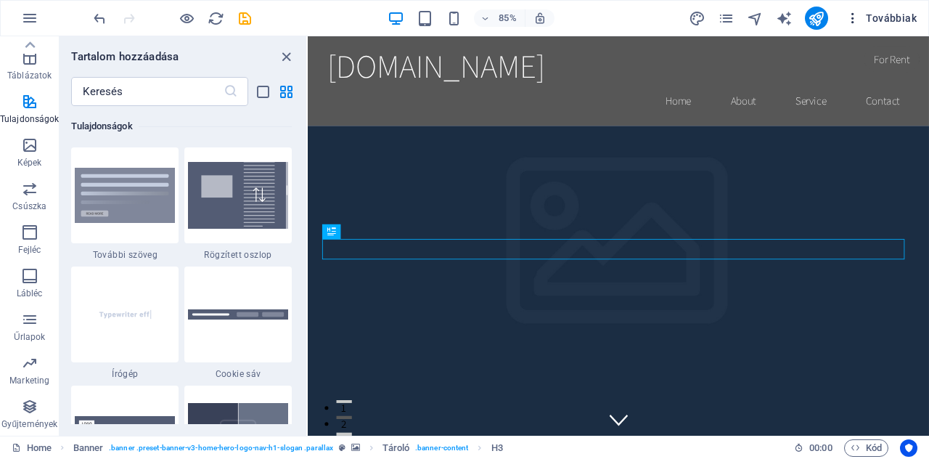
click at [899, 12] on span "Továbbiak" at bounding box center [881, 18] width 71 height 15
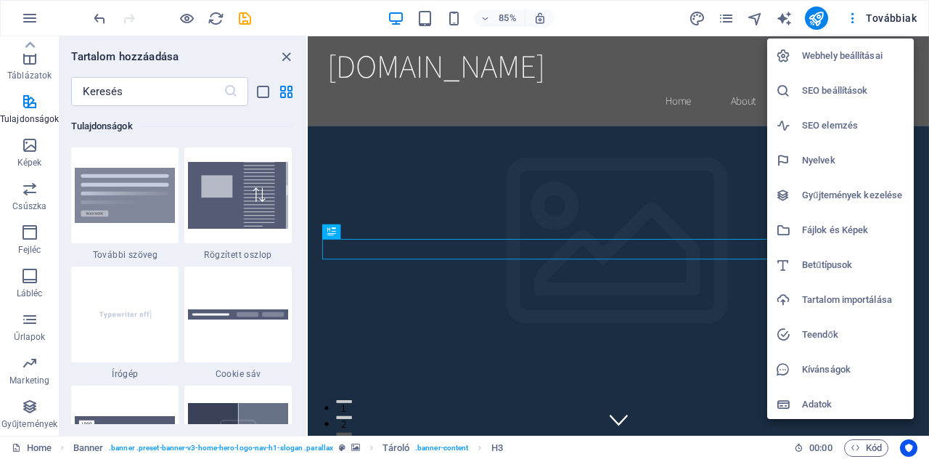
click at [30, 17] on div at bounding box center [464, 229] width 929 height 459
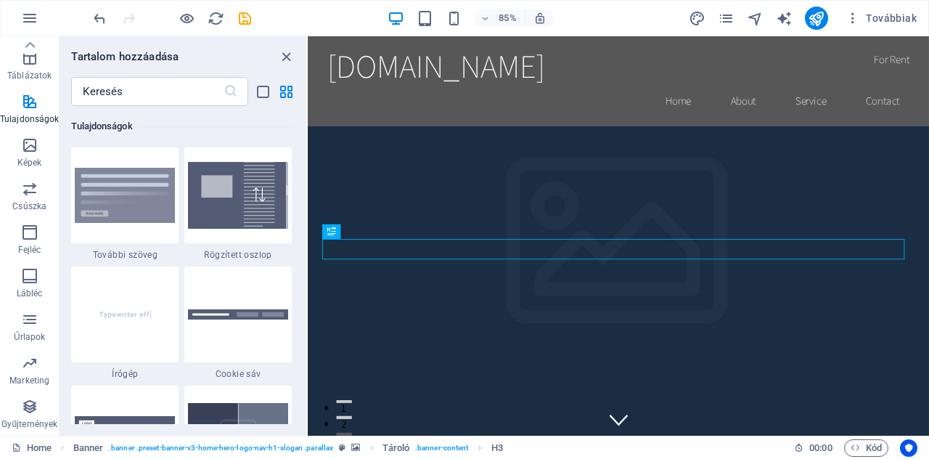
click at [30, 17] on icon "button" at bounding box center [29, 17] width 17 height 17
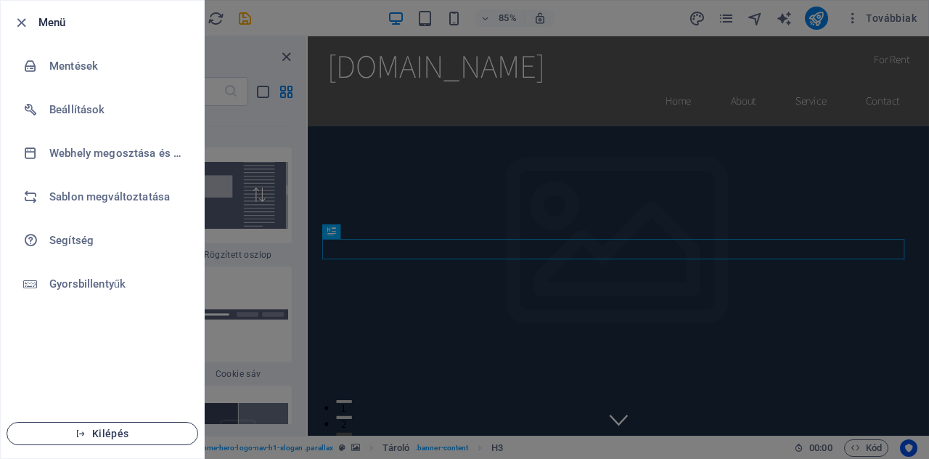
click at [85, 429] on icon "button" at bounding box center [80, 433] width 10 height 10
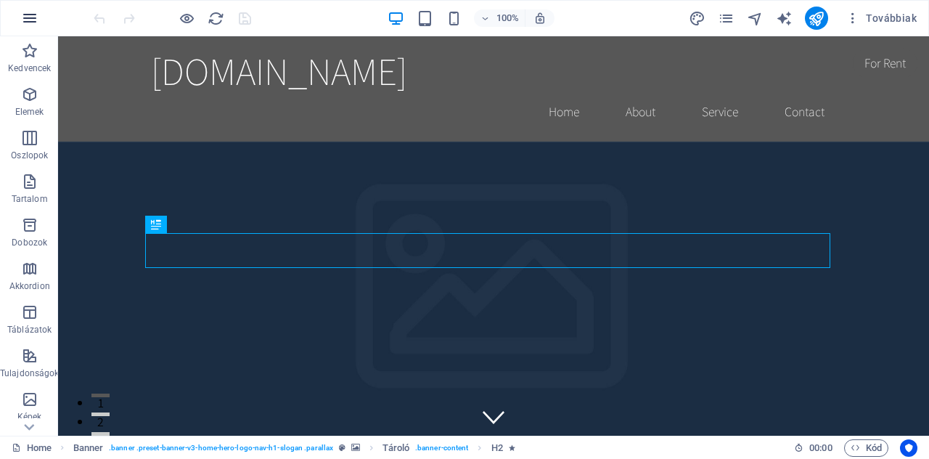
click at [29, 13] on icon "button" at bounding box center [29, 17] width 17 height 17
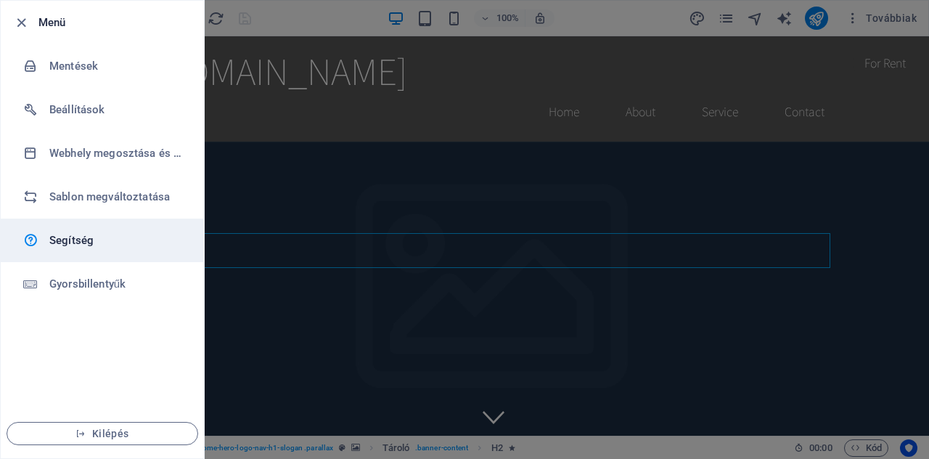
click at [67, 234] on h6 "Segítség" at bounding box center [116, 240] width 134 height 17
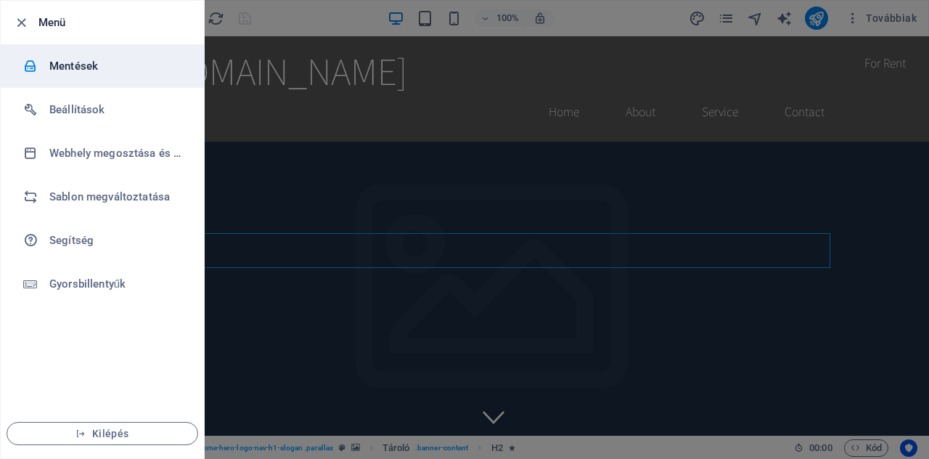
click at [81, 76] on li "Mentések" at bounding box center [102, 66] width 203 height 44
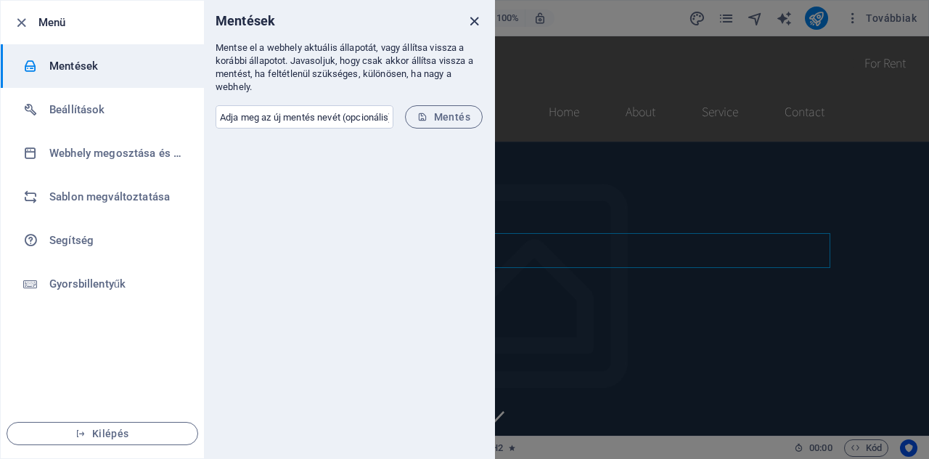
click at [472, 19] on icon "close" at bounding box center [474, 21] width 17 height 17
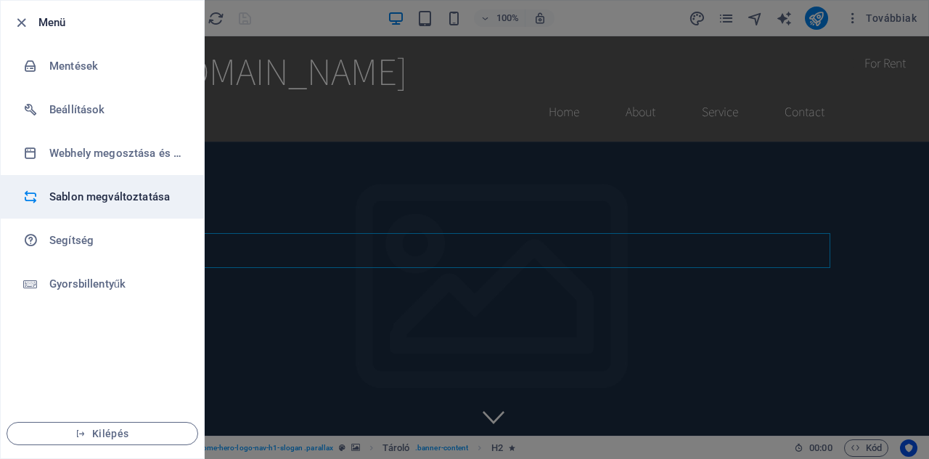
click at [129, 197] on h6 "Sablon megváltoztatása" at bounding box center [116, 196] width 134 height 17
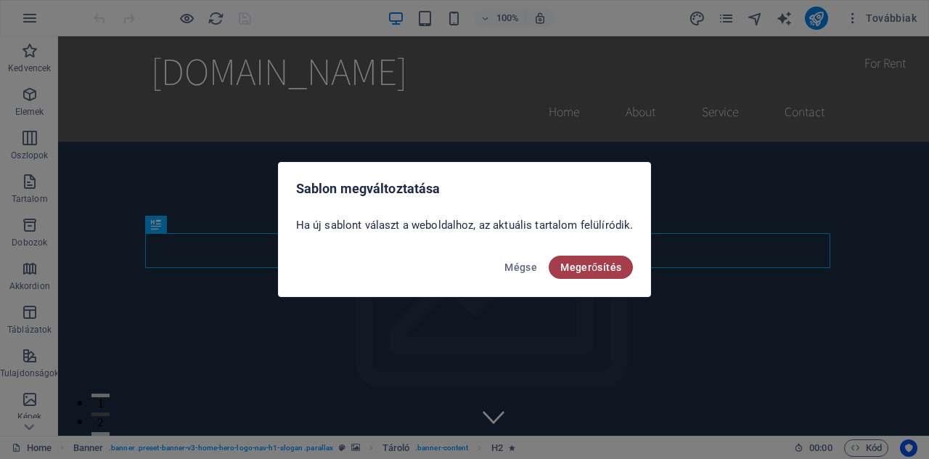
click at [617, 263] on span "Megerősítés" at bounding box center [590, 267] width 61 height 12
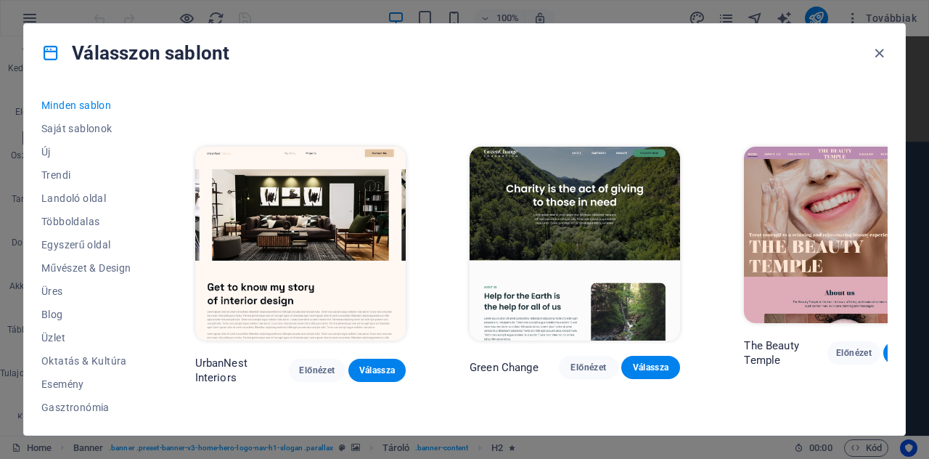
scroll to position [1702, 0]
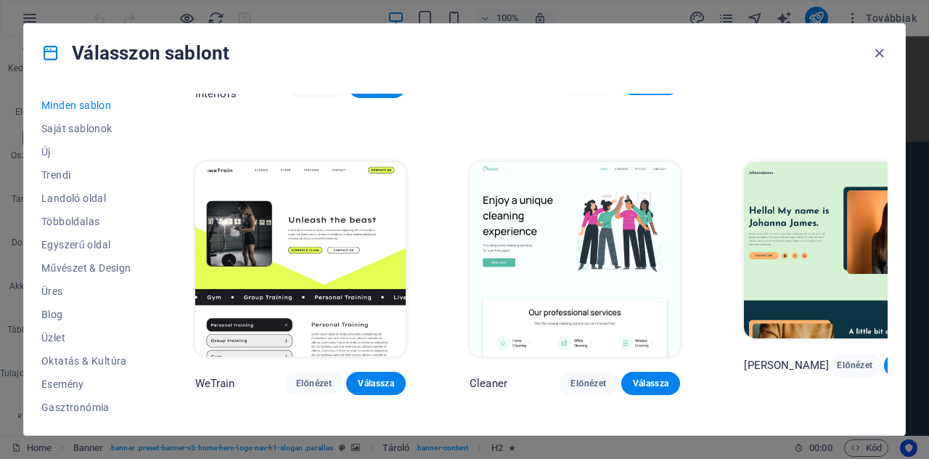
click at [884, 353] on button "Válassza" at bounding box center [910, 364] width 52 height 23
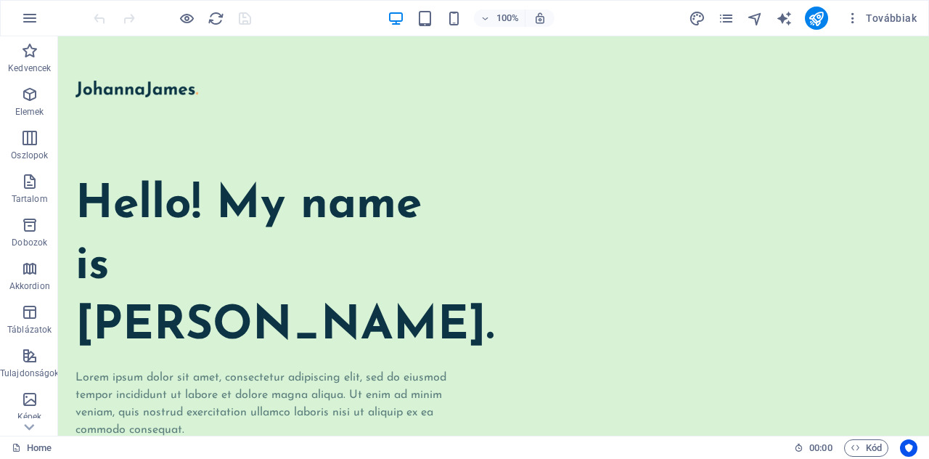
drag, startPoint x: 922, startPoint y: 281, endPoint x: 974, endPoint y: 45, distance: 241.6
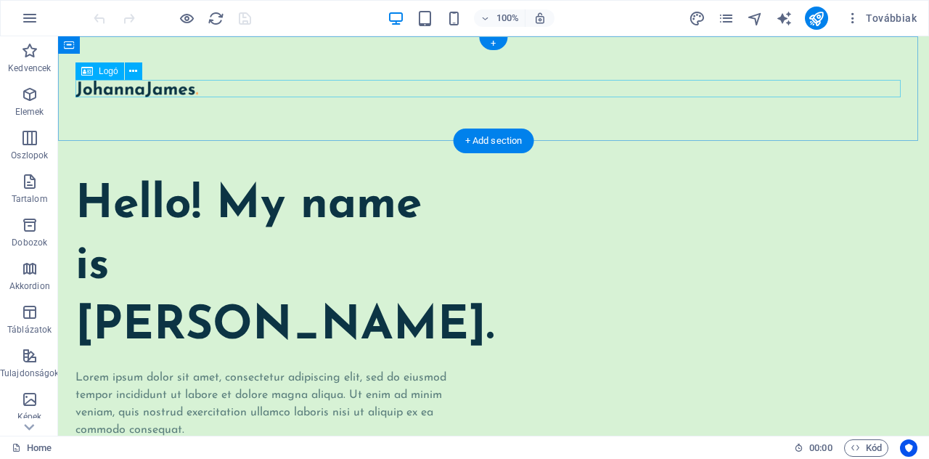
click at [103, 91] on div at bounding box center [493, 88] width 836 height 17
click at [103, 91] on div "Drag here to replace the existing content. Press “Ctrl” if you want to create a…" at bounding box center [493, 235] width 871 height 399
select select "px"
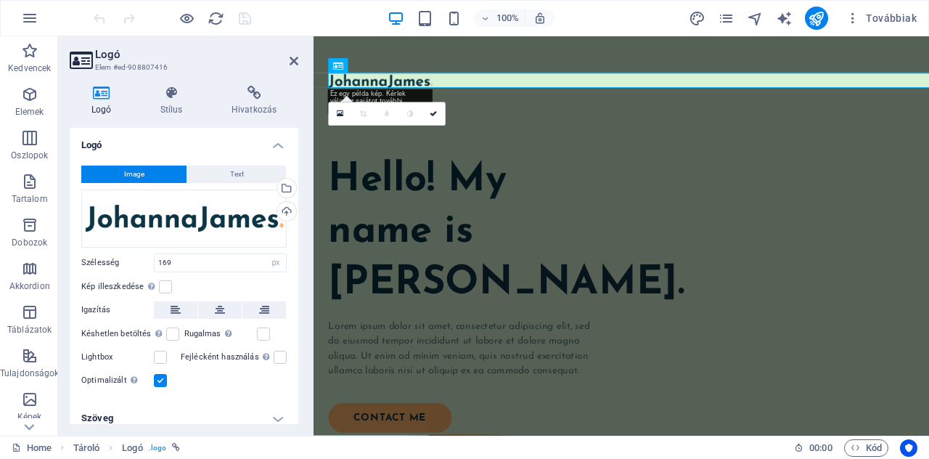
click at [103, 91] on icon at bounding box center [101, 93] width 63 height 15
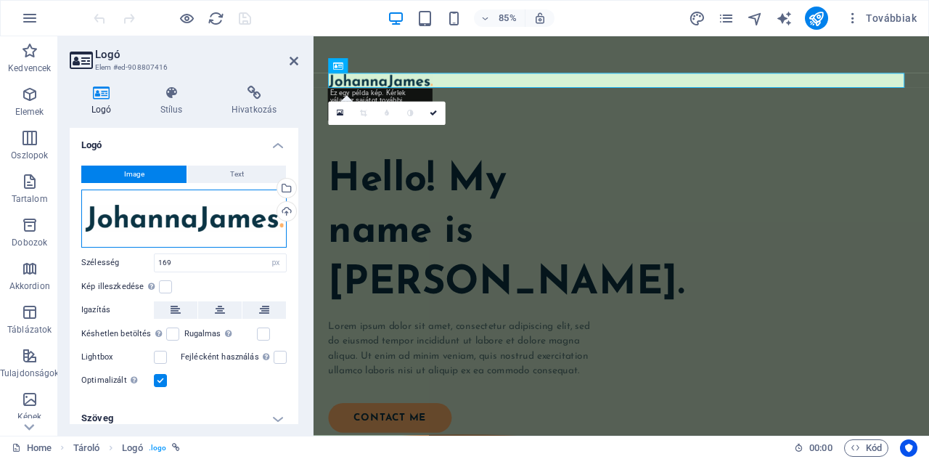
click at [179, 217] on div "Húzza ide a fájlokat, kattintson a fájlok kiválasztásához, vagy válasszon fájlo…" at bounding box center [183, 218] width 205 height 58
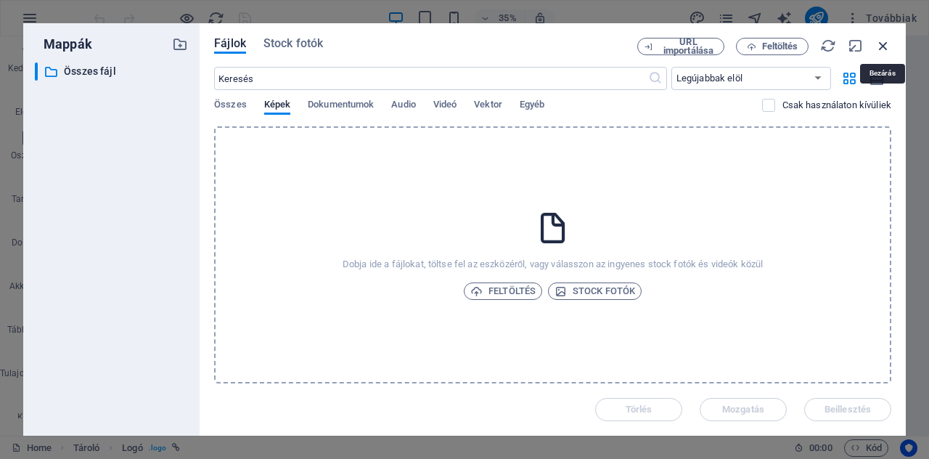
click at [882, 42] on icon "button" at bounding box center [883, 46] width 16 height 16
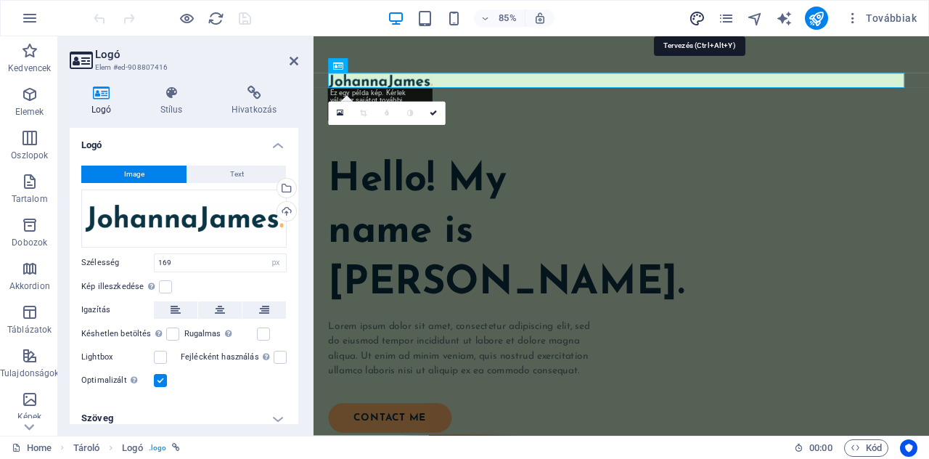
click at [699, 15] on icon "design" at bounding box center [697, 18] width 17 height 17
select select "px"
select select "400"
select select "px"
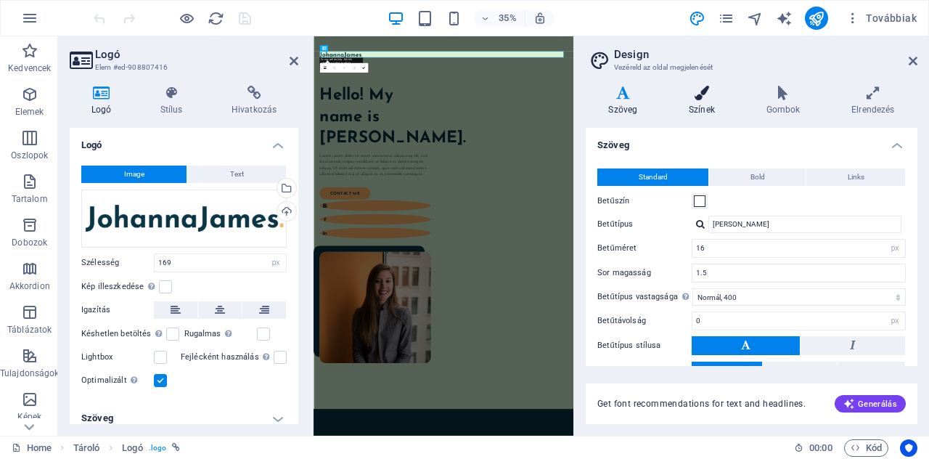
click at [706, 105] on h4 "Színek" at bounding box center [705, 101] width 78 height 30
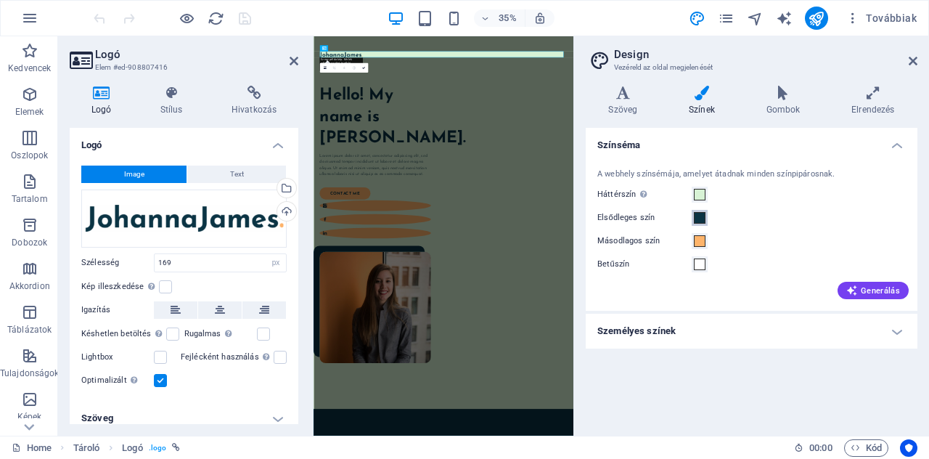
click at [698, 212] on span at bounding box center [700, 218] width 12 height 12
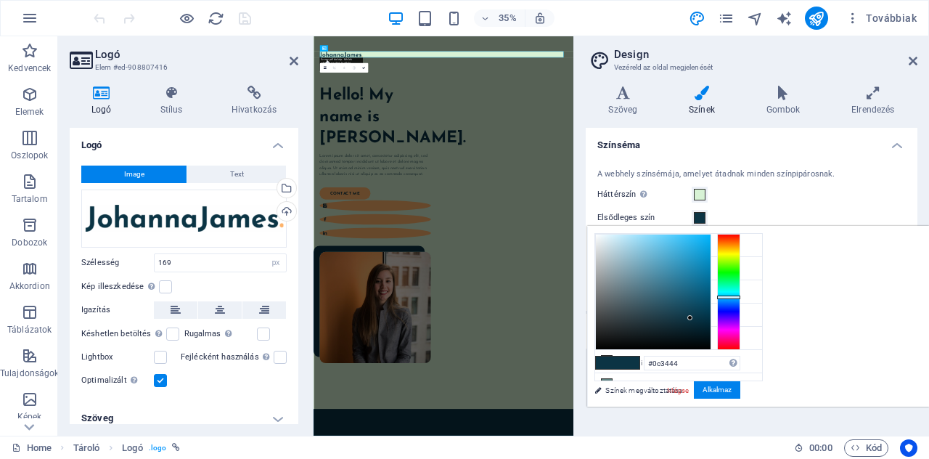
click at [698, 212] on span at bounding box center [700, 218] width 12 height 12
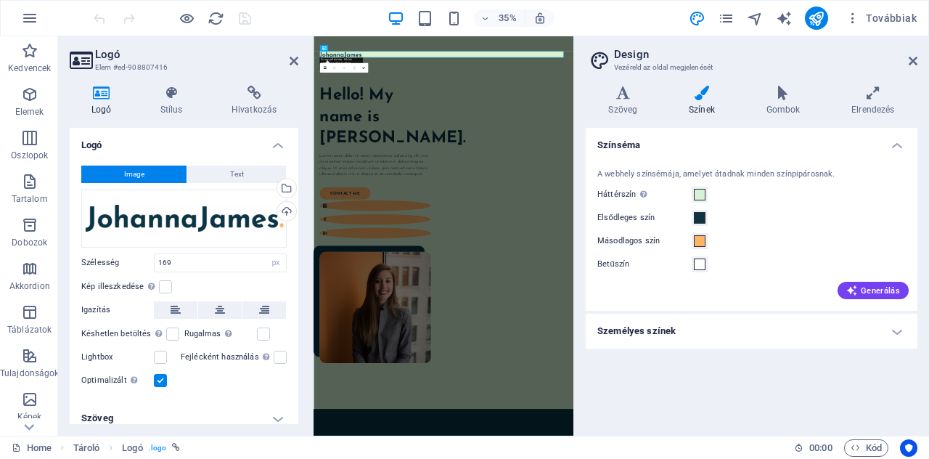
click at [708, 331] on h4 "Személyes színek" at bounding box center [752, 331] width 332 height 35
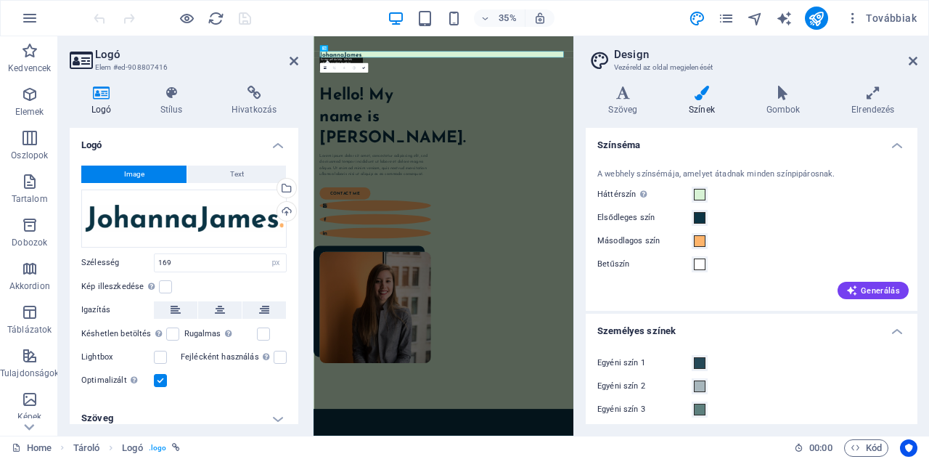
click at [708, 331] on h4 "Személyes színek" at bounding box center [752, 327] width 332 height 26
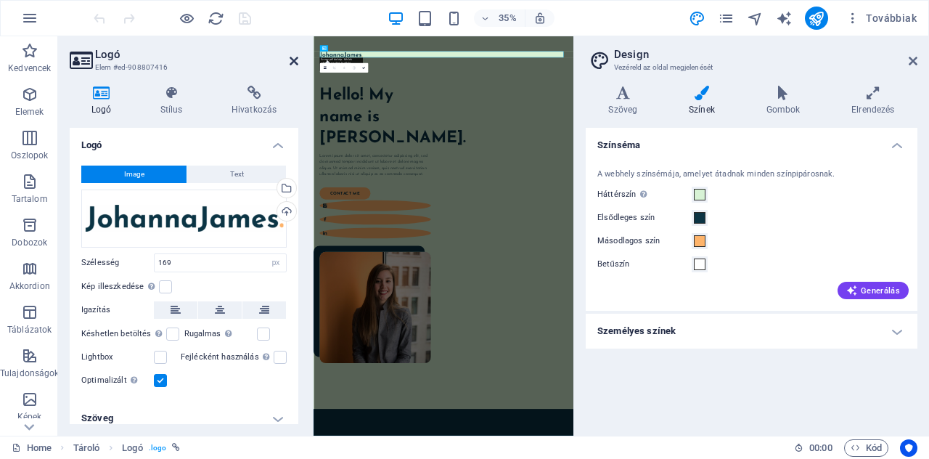
click at [292, 59] on icon at bounding box center [294, 61] width 9 height 12
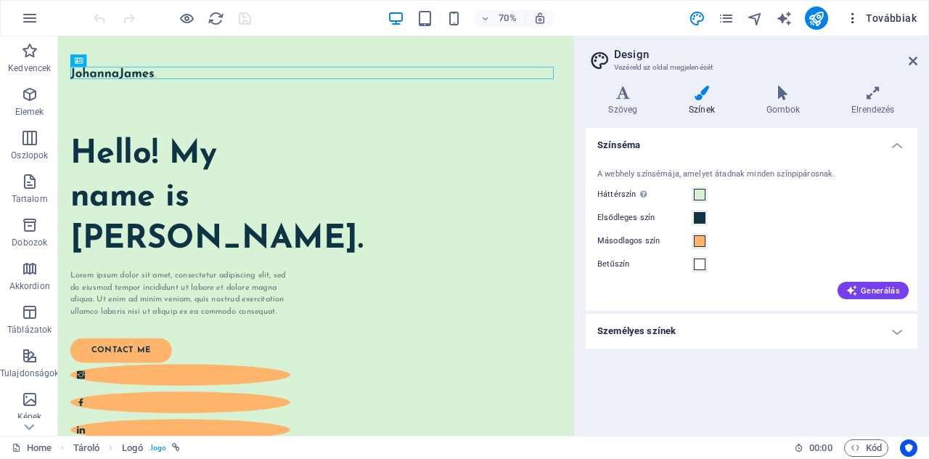
click at [896, 14] on span "Továbbiak" at bounding box center [881, 18] width 71 height 15
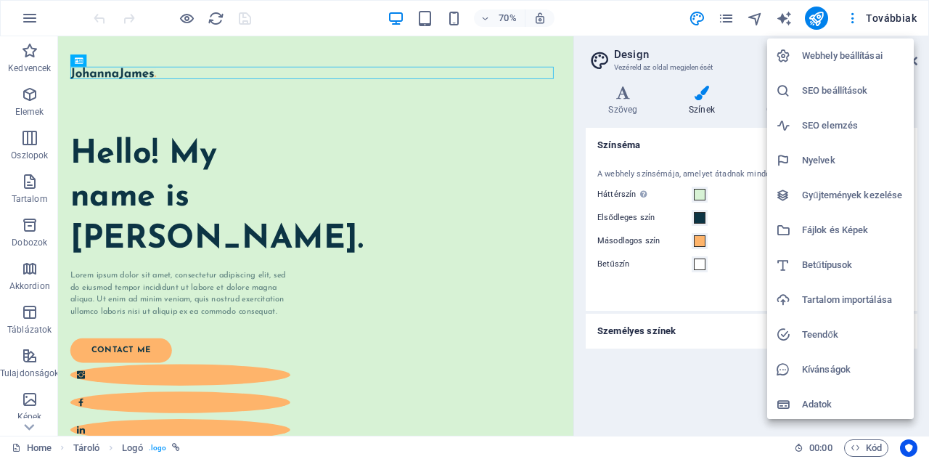
click at [815, 297] on h6 "Tartalom importálása" at bounding box center [853, 299] width 103 height 17
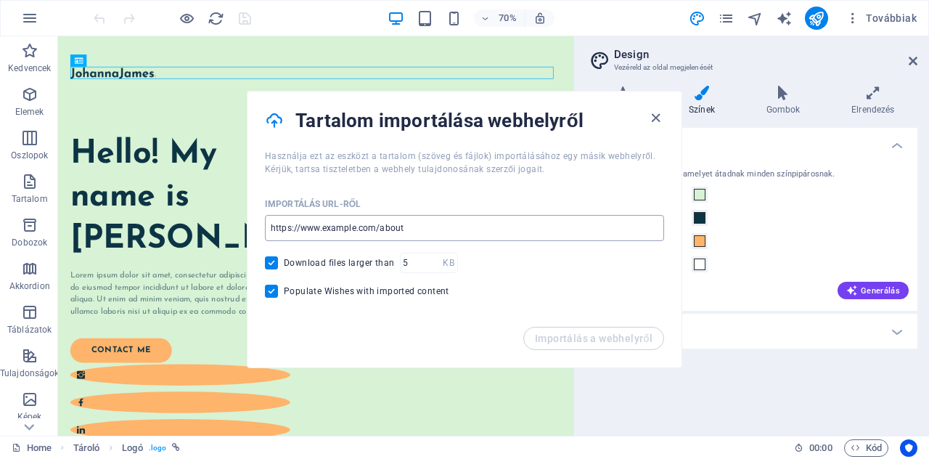
click at [586, 227] on input "url" at bounding box center [464, 228] width 399 height 26
click at [653, 114] on icon "button" at bounding box center [655, 118] width 17 height 17
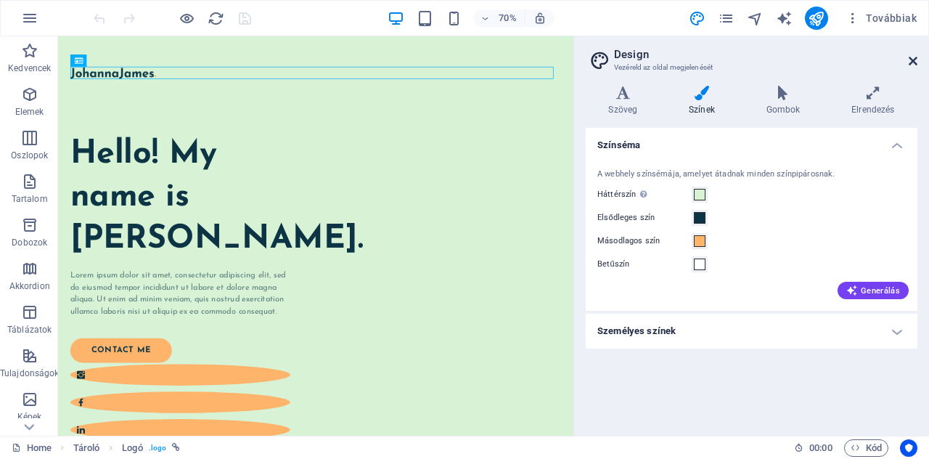
click at [911, 57] on icon at bounding box center [913, 61] width 9 height 12
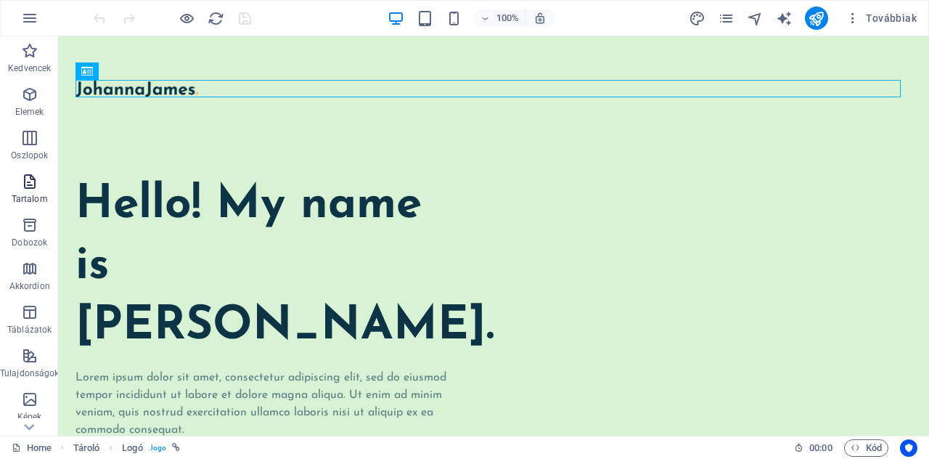
click at [34, 202] on p "Tartalom" at bounding box center [30, 199] width 36 height 12
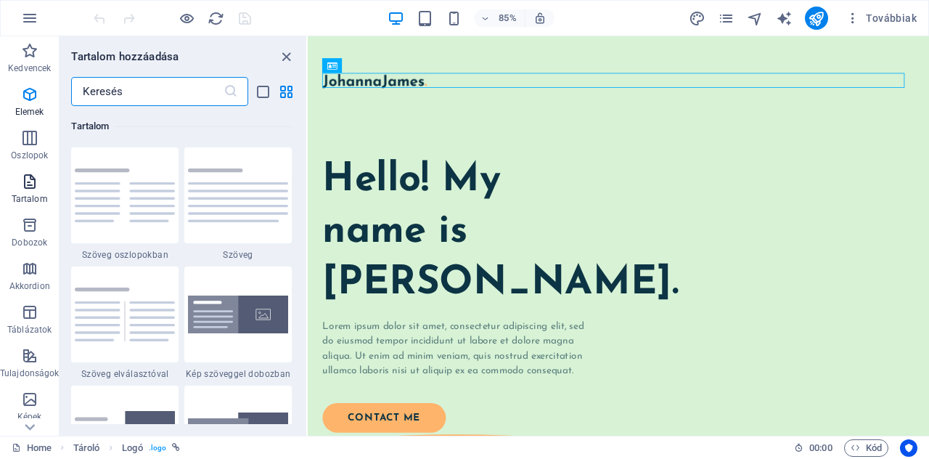
scroll to position [2540, 0]
click at [30, 355] on icon "button" at bounding box center [29, 355] width 17 height 17
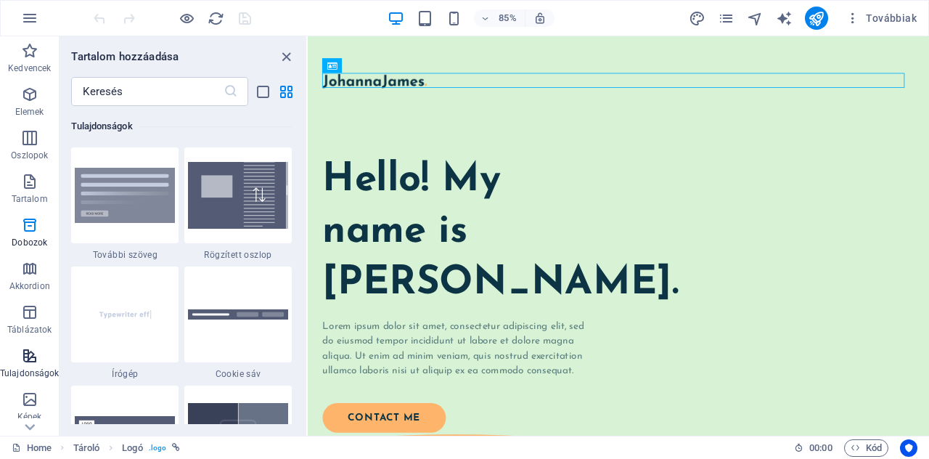
scroll to position [5658, 0]
click at [289, 52] on icon "close panel" at bounding box center [286, 57] width 17 height 17
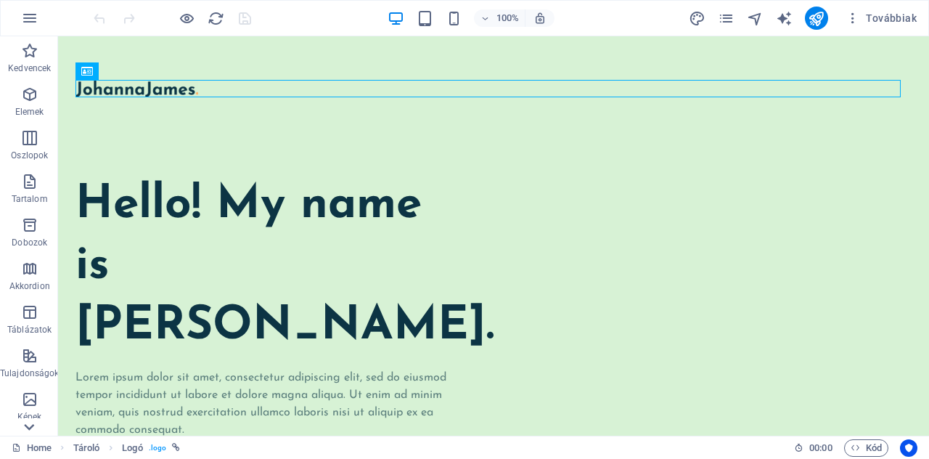
click at [27, 425] on icon at bounding box center [29, 427] width 20 height 20
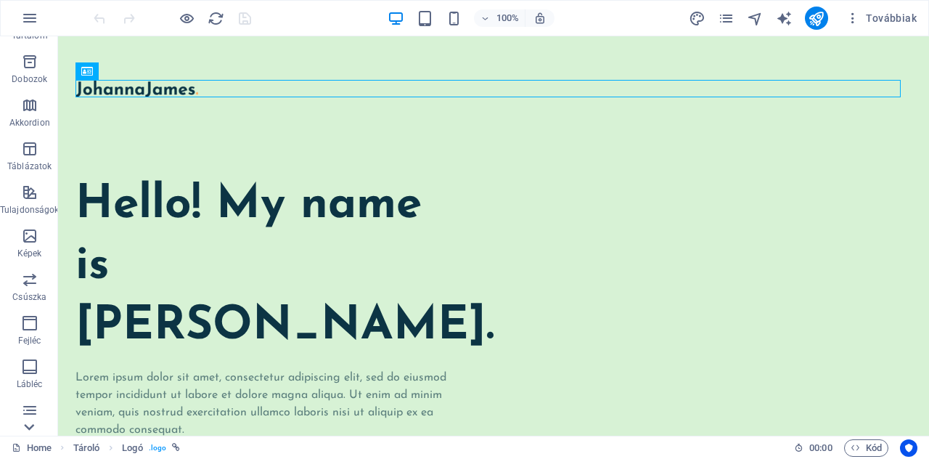
scroll to position [254, 0]
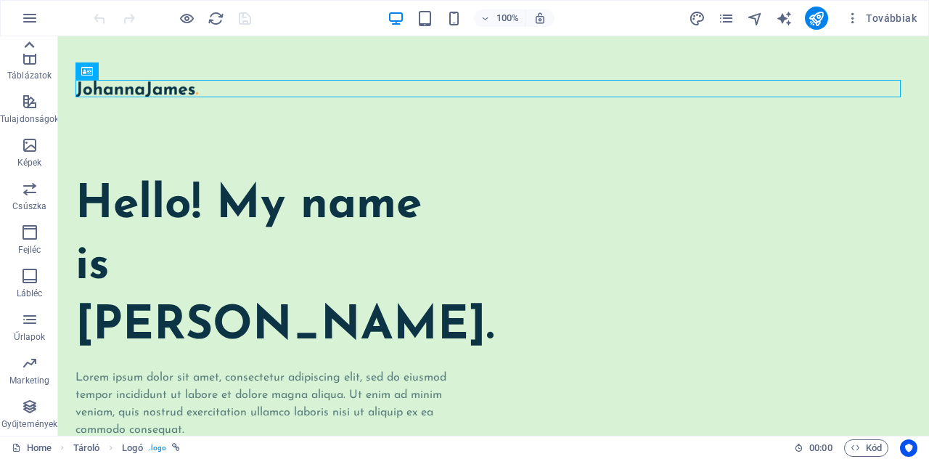
click at [29, 40] on icon at bounding box center [29, 45] width 20 height 20
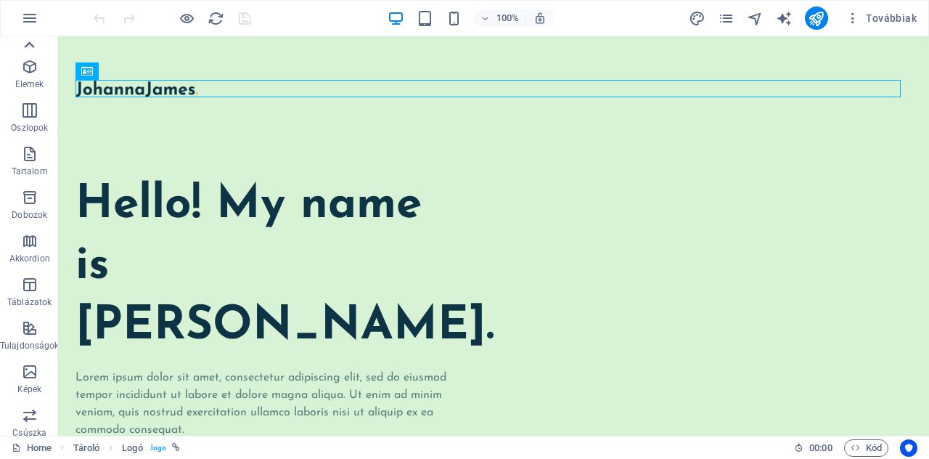
click at [29, 40] on icon at bounding box center [29, 45] width 20 height 20
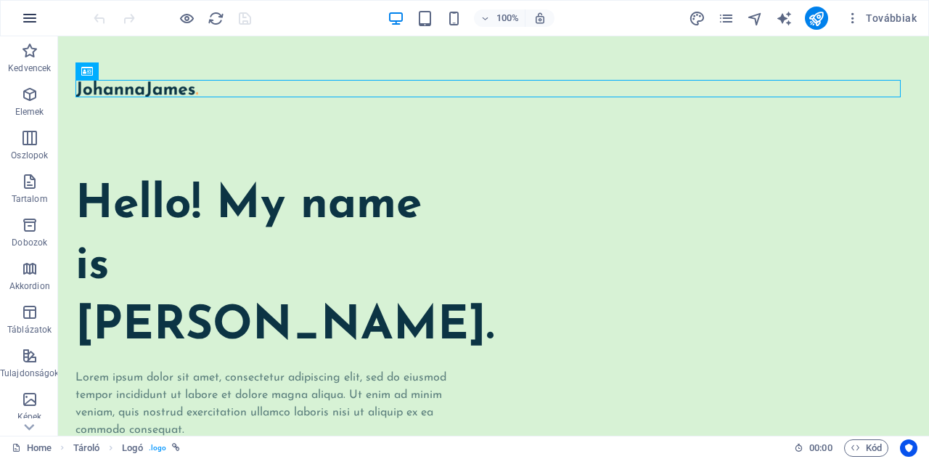
click at [28, 16] on icon "button" at bounding box center [29, 17] width 17 height 17
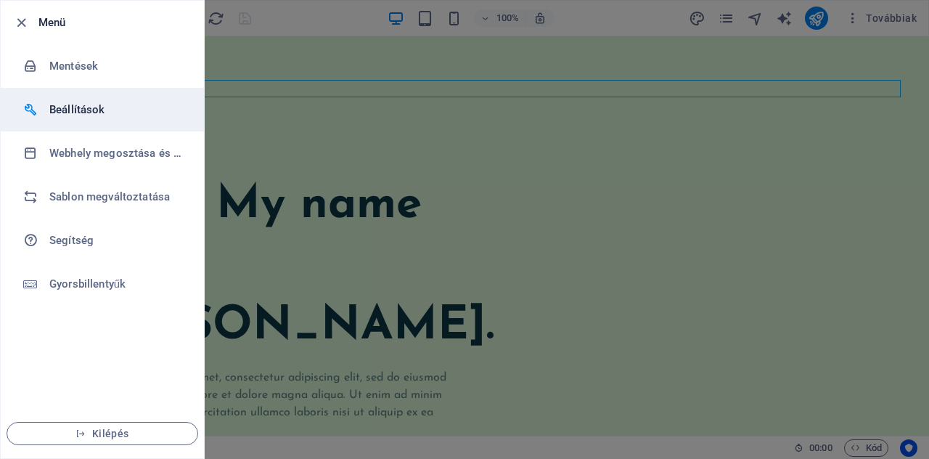
click at [67, 114] on h6 "Beállítások" at bounding box center [116, 109] width 134 height 17
select select "hu"
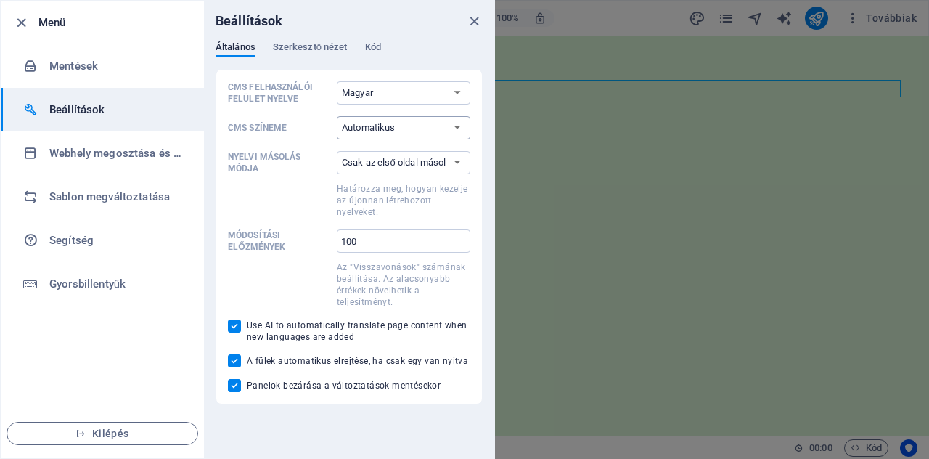
click at [345, 128] on select "Automatikus Sötét Világos" at bounding box center [404, 127] width 134 height 23
click at [353, 165] on select "Csak az első oldal másolása Az összes oldal másolása" at bounding box center [404, 162] width 134 height 23
click at [307, 50] on span "Szerkesztő nézet" at bounding box center [310, 48] width 75 height 20
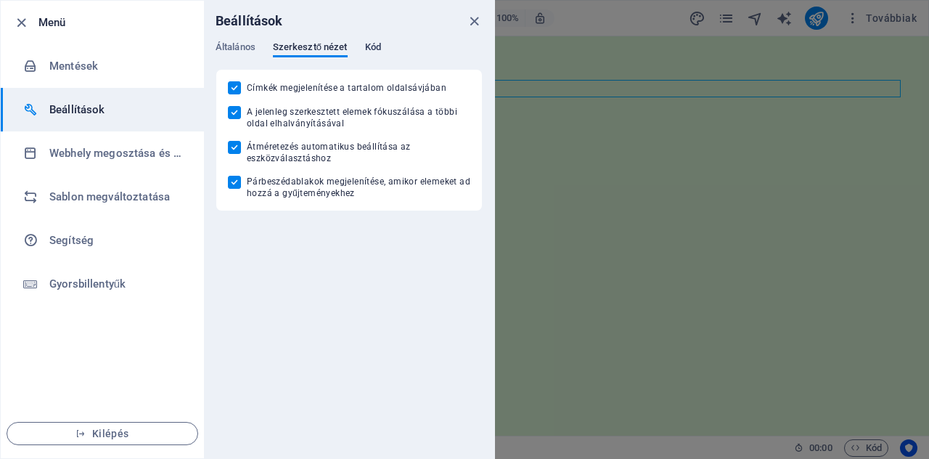
click at [371, 49] on span "Kód" at bounding box center [373, 48] width 16 height 20
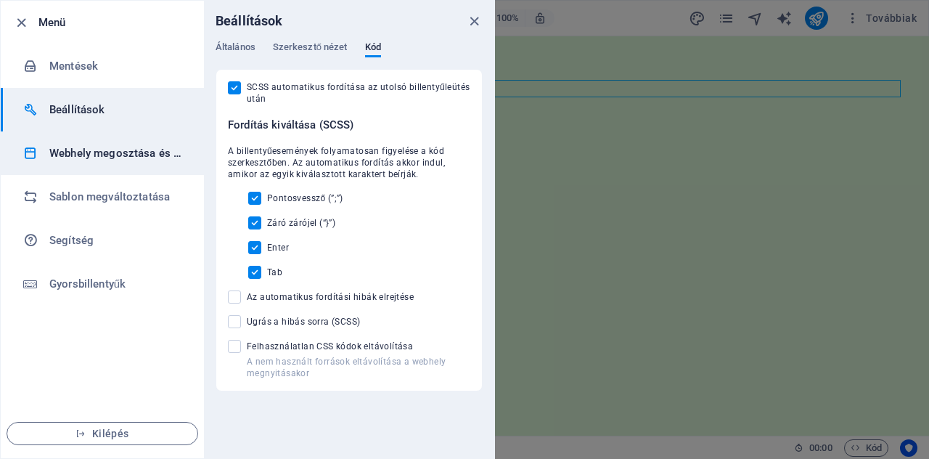
click at [70, 161] on h6 "Webhely megosztása és másolása" at bounding box center [116, 152] width 134 height 17
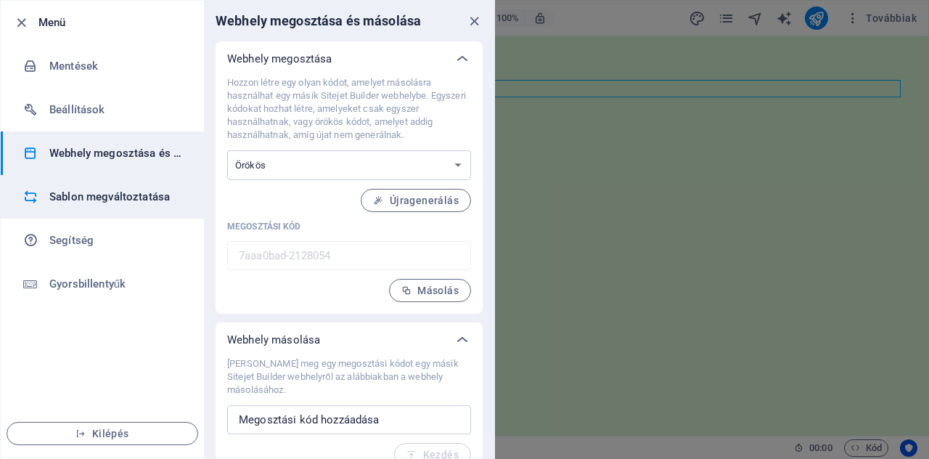
click at [77, 200] on h6 "Sablon megváltoztatása" at bounding box center [116, 196] width 134 height 17
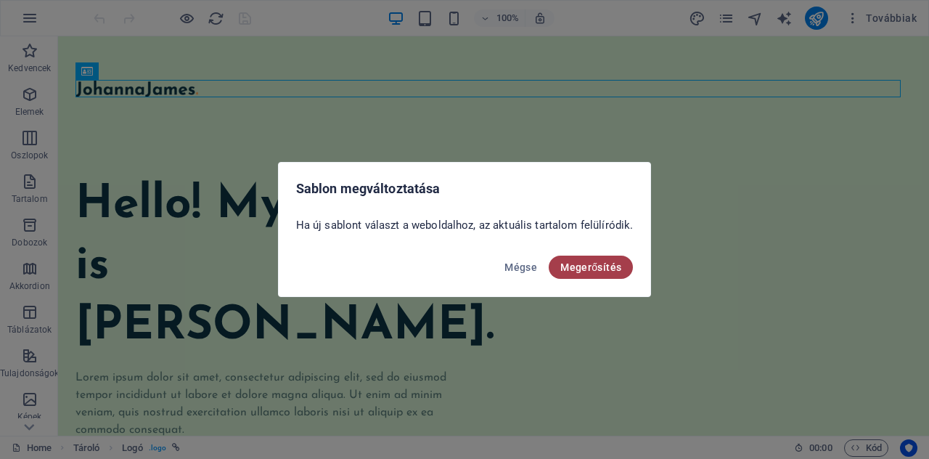
click at [581, 272] on span "Megerősítés" at bounding box center [590, 267] width 61 height 12
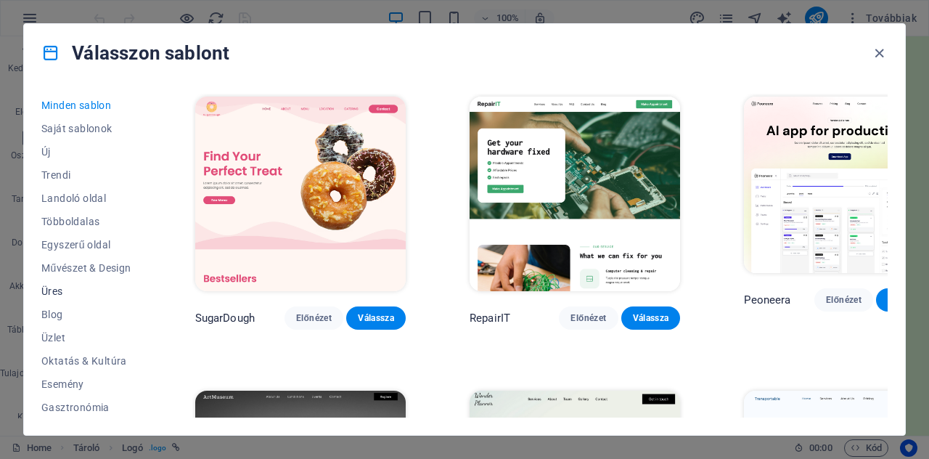
click at [57, 288] on span "Üres" at bounding box center [86, 291] width 90 height 12
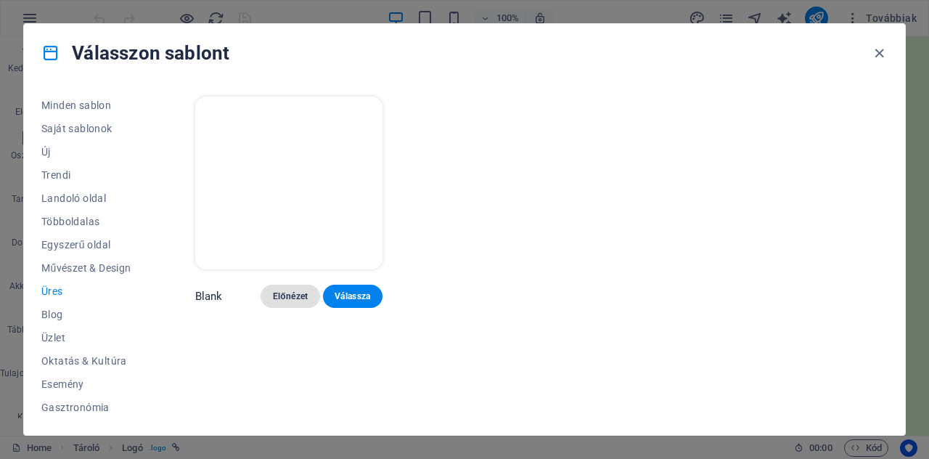
click at [292, 294] on span "Előnézet" at bounding box center [290, 296] width 36 height 12
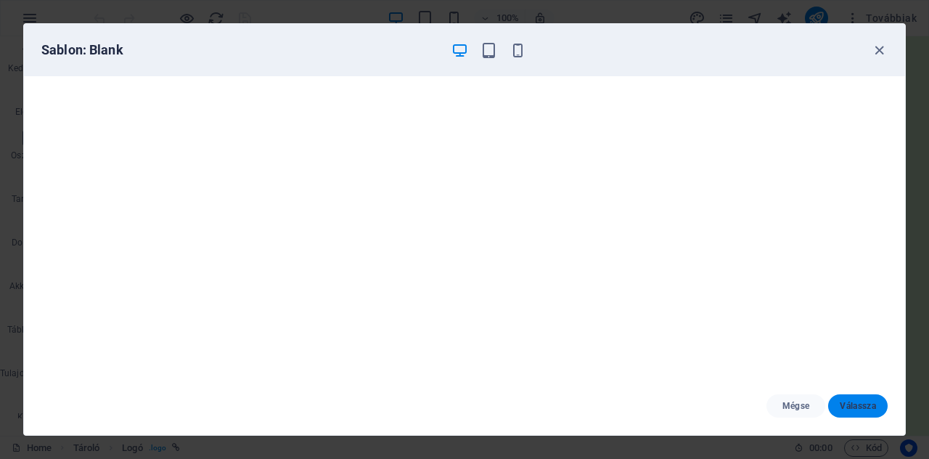
click at [853, 407] on span "Válassza" at bounding box center [858, 406] width 36 height 12
